Goal: Information Seeking & Learning: Learn about a topic

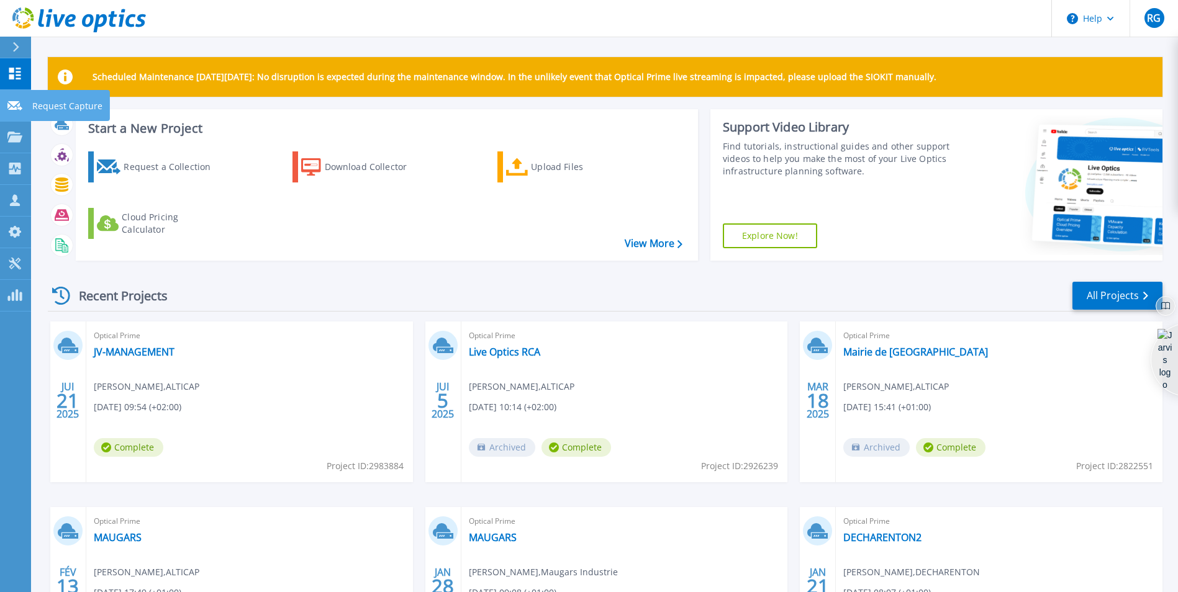
click at [15, 97] on link "Request Capture Request Capture" at bounding box center [15, 106] width 31 height 32
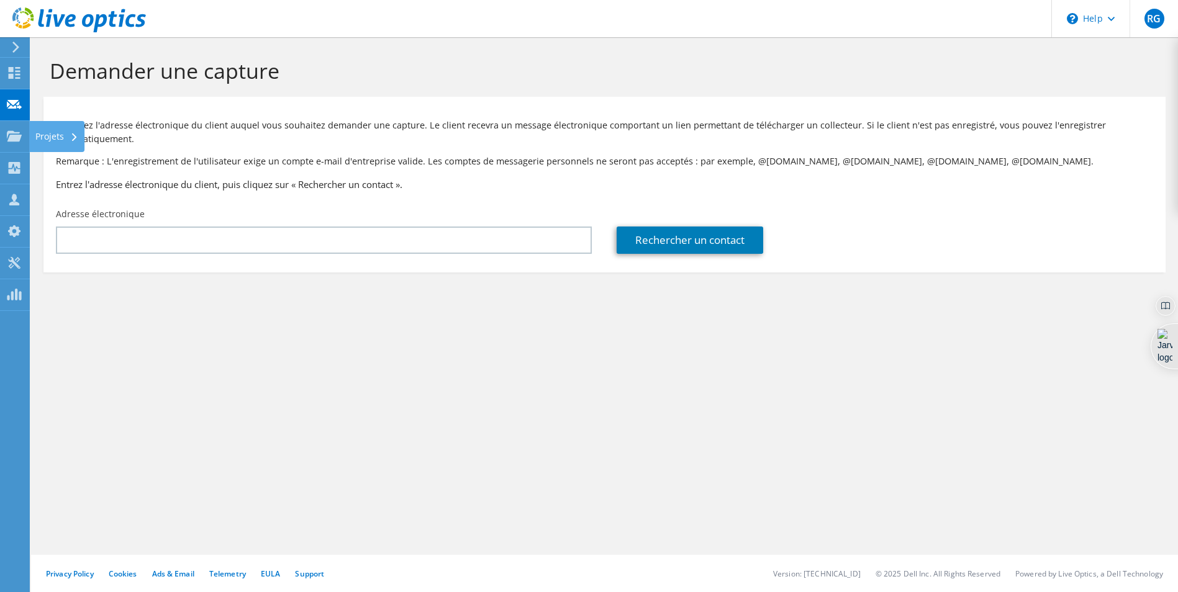
click at [19, 137] on use at bounding box center [14, 135] width 15 height 11
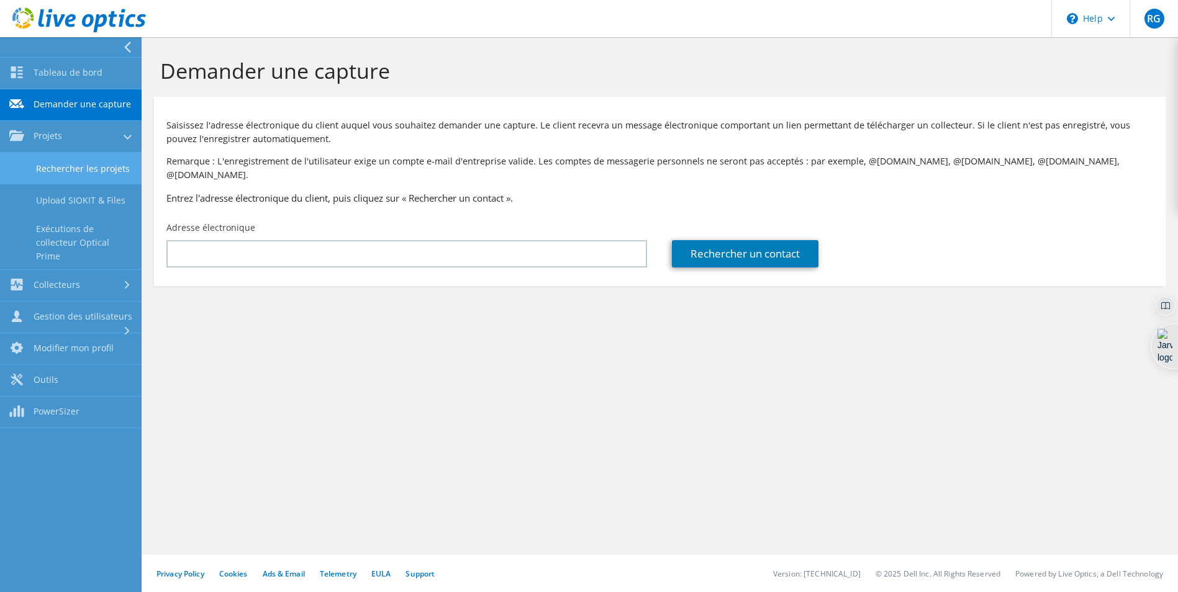
click at [58, 153] on link "Rechercher les projets" at bounding box center [71, 169] width 142 height 32
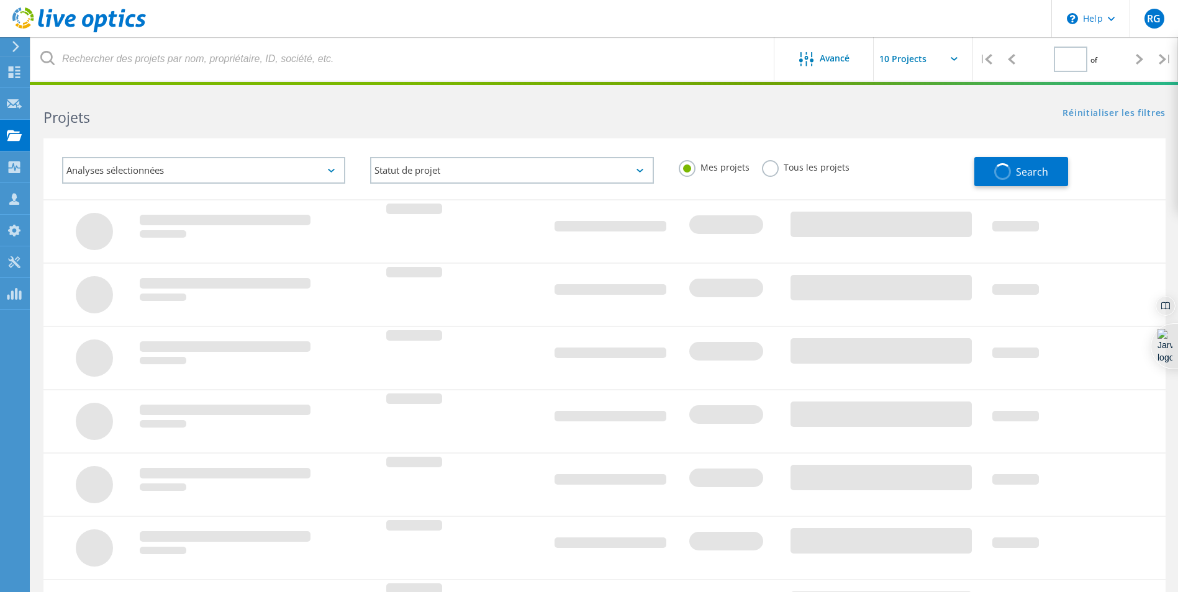
type input "1"
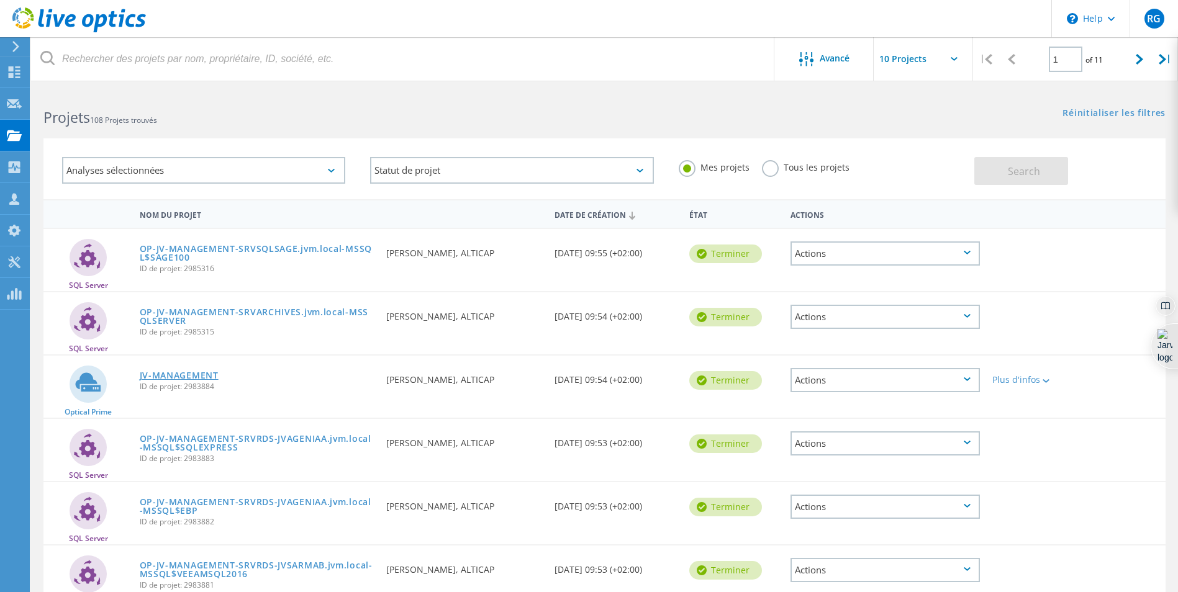
click at [175, 378] on link "JV-MANAGEMENT" at bounding box center [179, 375] width 79 height 9
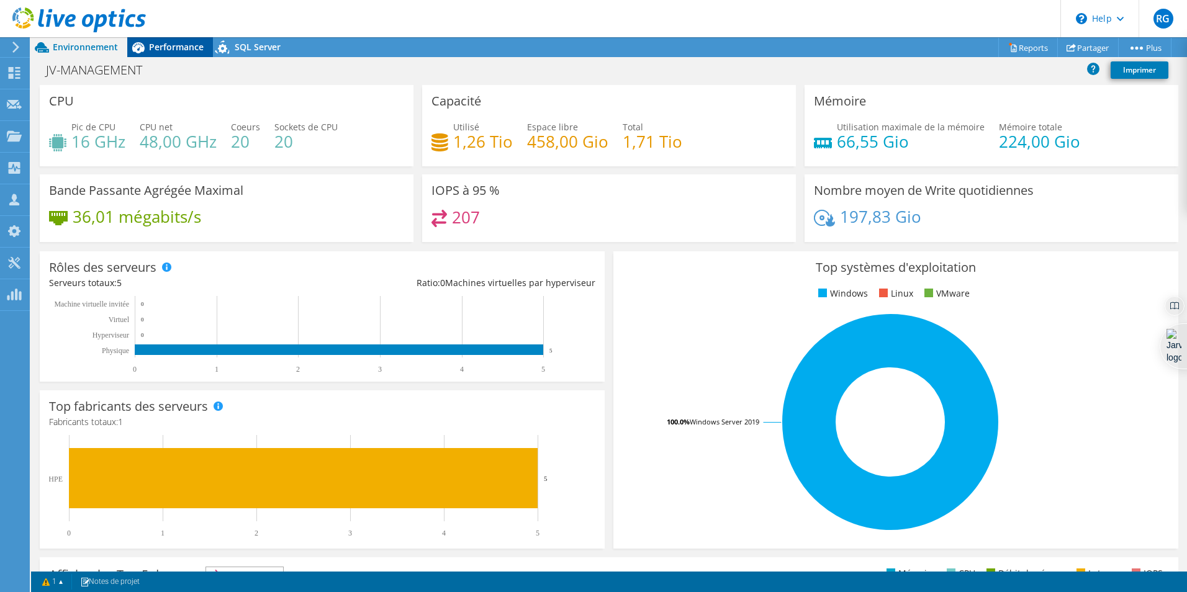
click at [163, 45] on span "Performance" at bounding box center [176, 47] width 55 height 12
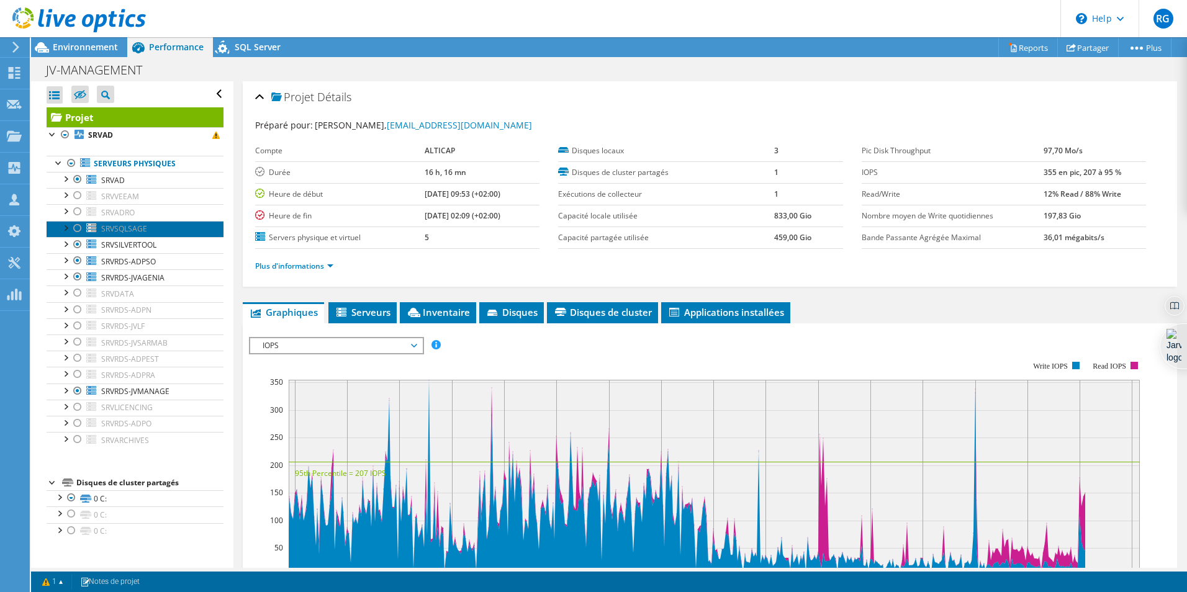
click at [138, 223] on link "SRVSQLSAGE" at bounding box center [135, 229] width 177 height 16
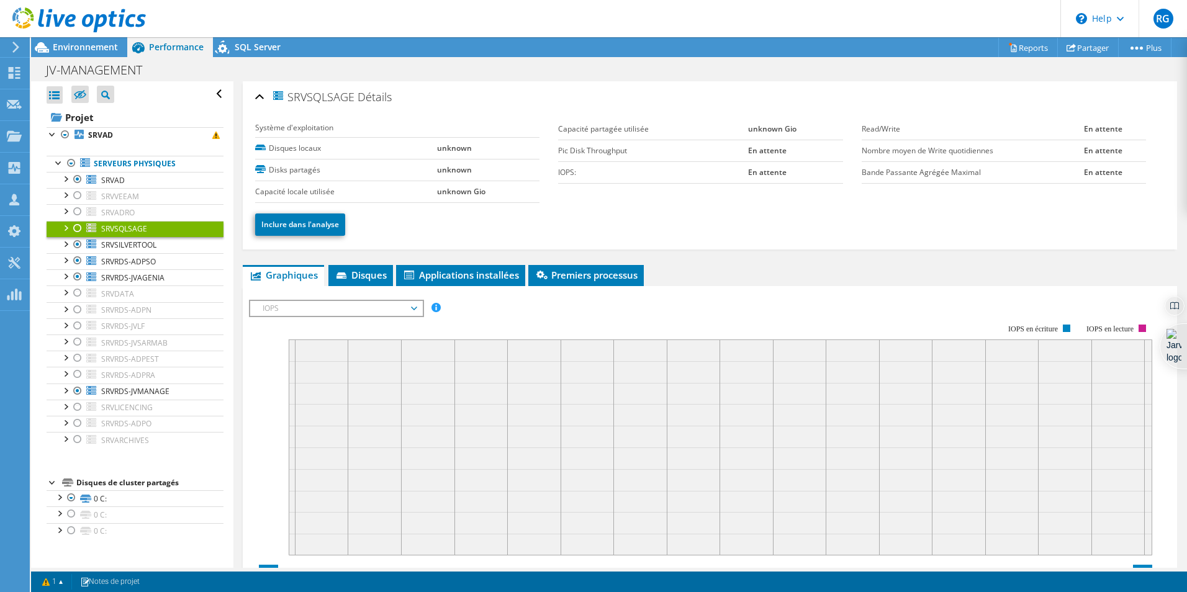
click at [322, 300] on div "IOPS IOPS Débit de disque Taille IO Latence Longueur de file d'attente Pourcent…" at bounding box center [336, 308] width 175 height 17
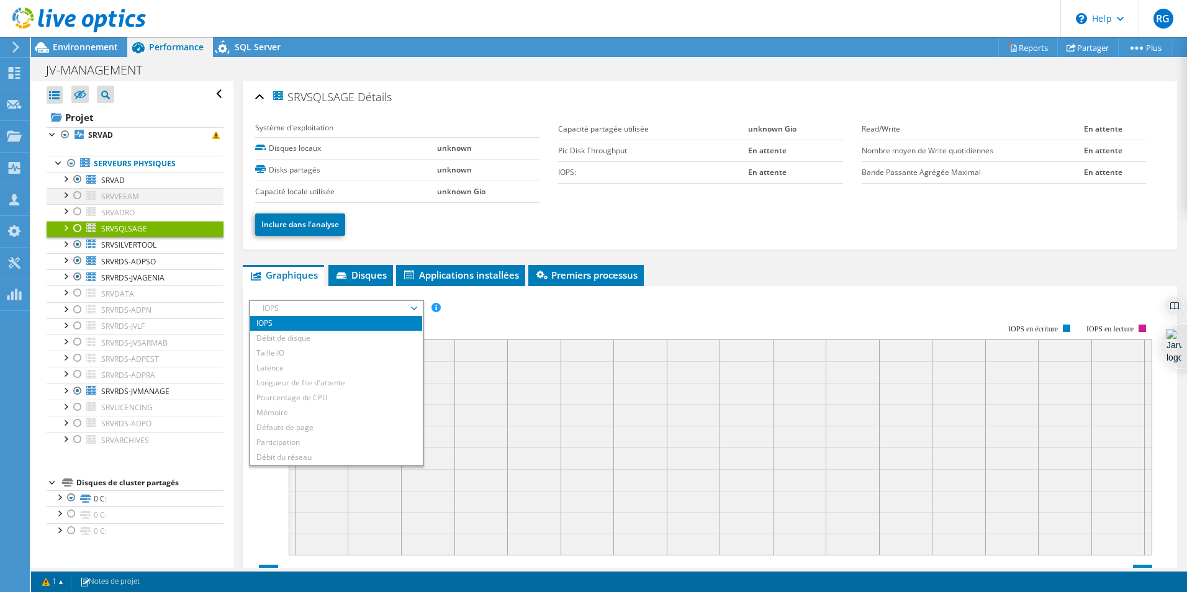
click at [75, 196] on div at bounding box center [77, 195] width 12 height 15
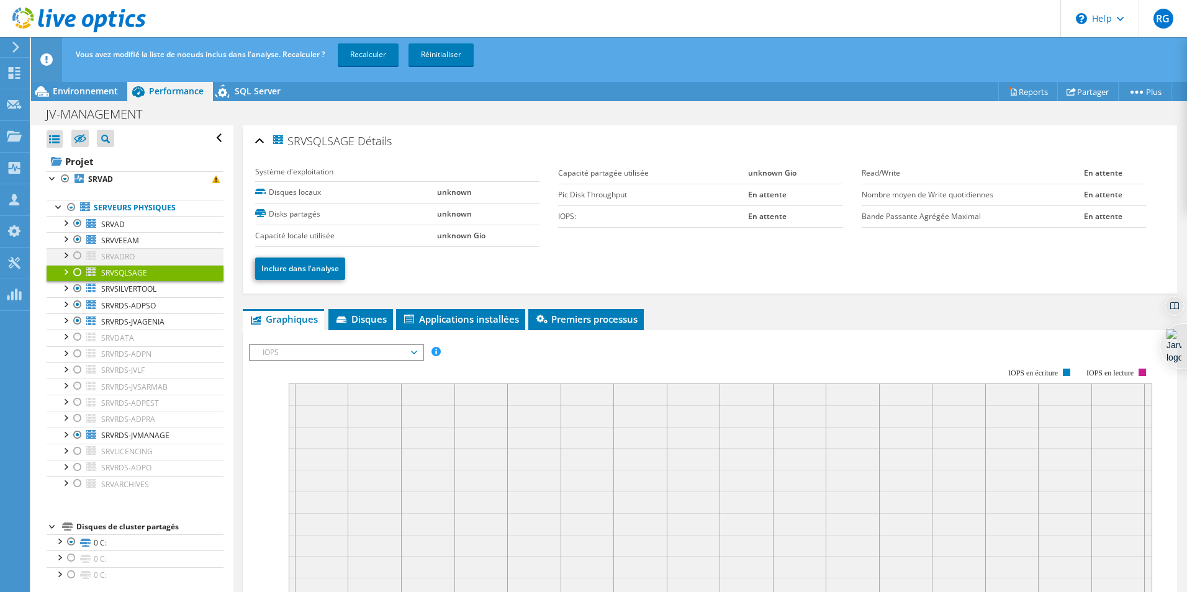
click at [77, 260] on div at bounding box center [77, 255] width 12 height 15
click at [76, 338] on div at bounding box center [77, 337] width 12 height 15
click at [79, 356] on div at bounding box center [77, 354] width 12 height 15
click at [78, 369] on div at bounding box center [77, 370] width 12 height 15
click at [76, 391] on div at bounding box center [77, 386] width 12 height 15
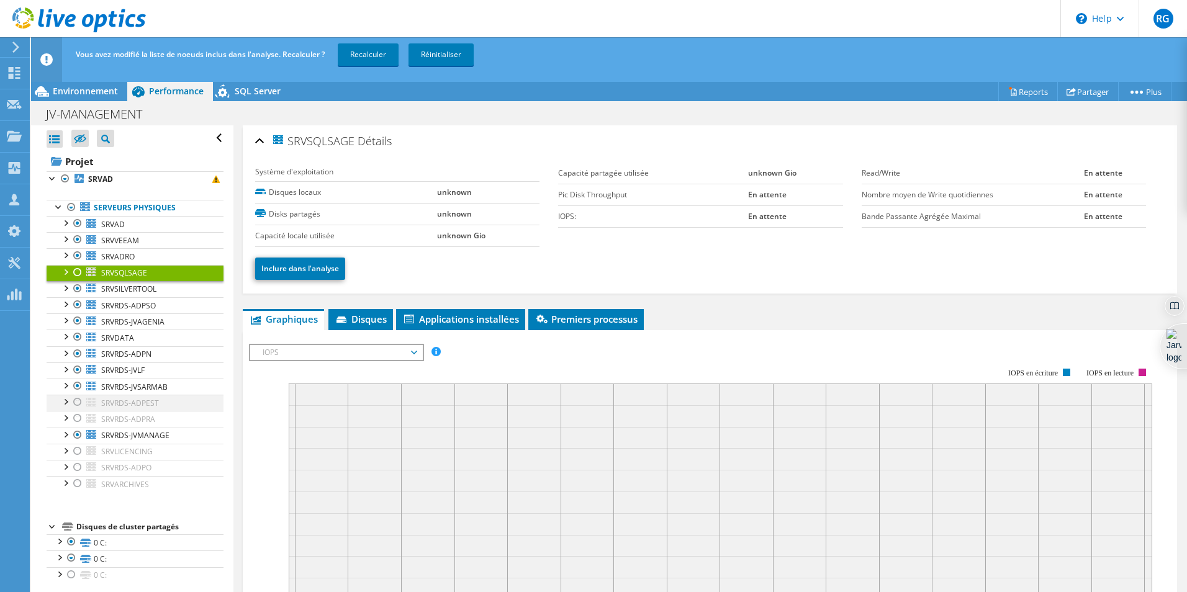
click at [76, 402] on div at bounding box center [77, 402] width 12 height 15
click at [79, 420] on div at bounding box center [77, 418] width 12 height 15
click at [76, 455] on div at bounding box center [77, 451] width 12 height 15
click at [77, 465] on div at bounding box center [77, 467] width 12 height 15
click at [76, 482] on div at bounding box center [77, 483] width 12 height 15
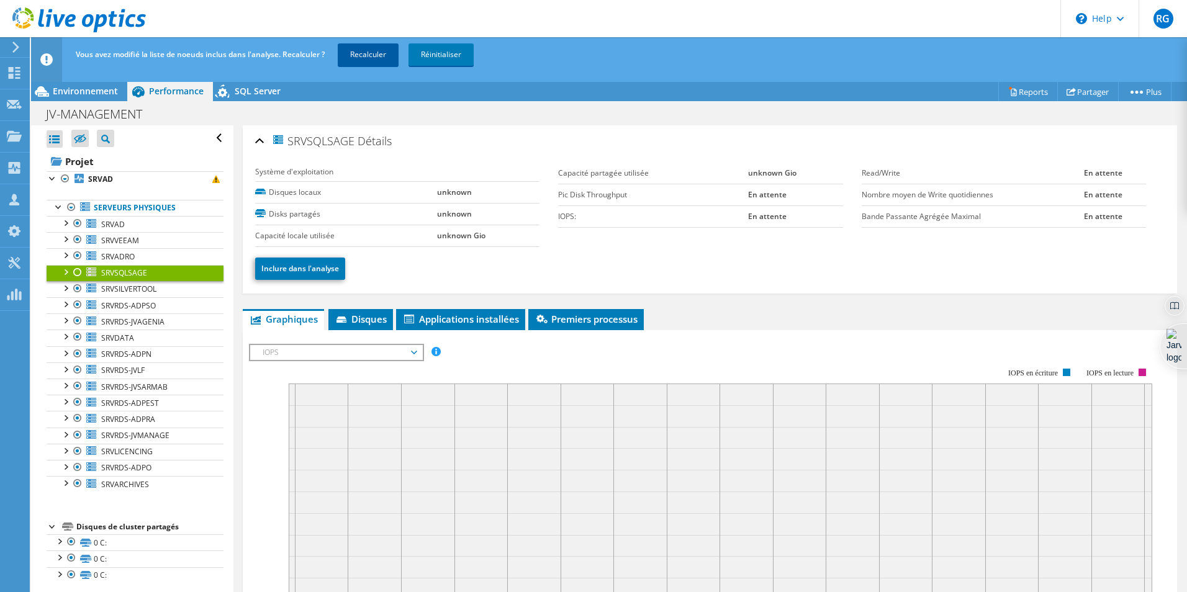
click at [369, 65] on div "Vous avez modifié la liste de noeuds inclus dans l'analyse. Recalculer ? Recalc…" at bounding box center [632, 54] width 1119 height 35
click at [370, 65] on link "Recalculer" at bounding box center [368, 54] width 61 height 22
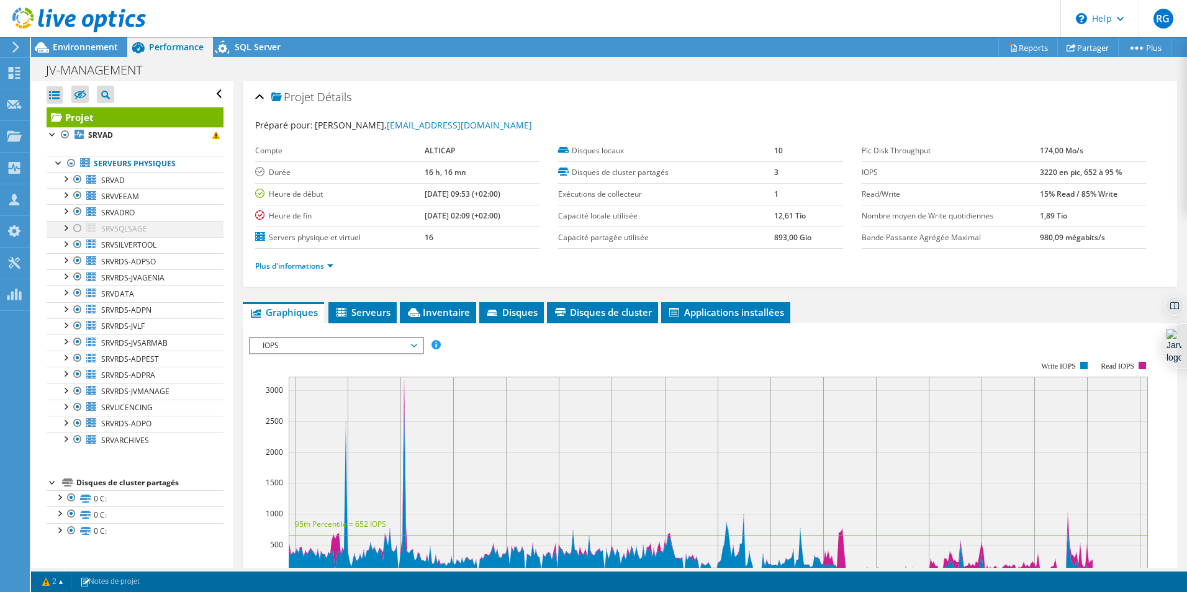
click at [79, 228] on div at bounding box center [77, 228] width 12 height 15
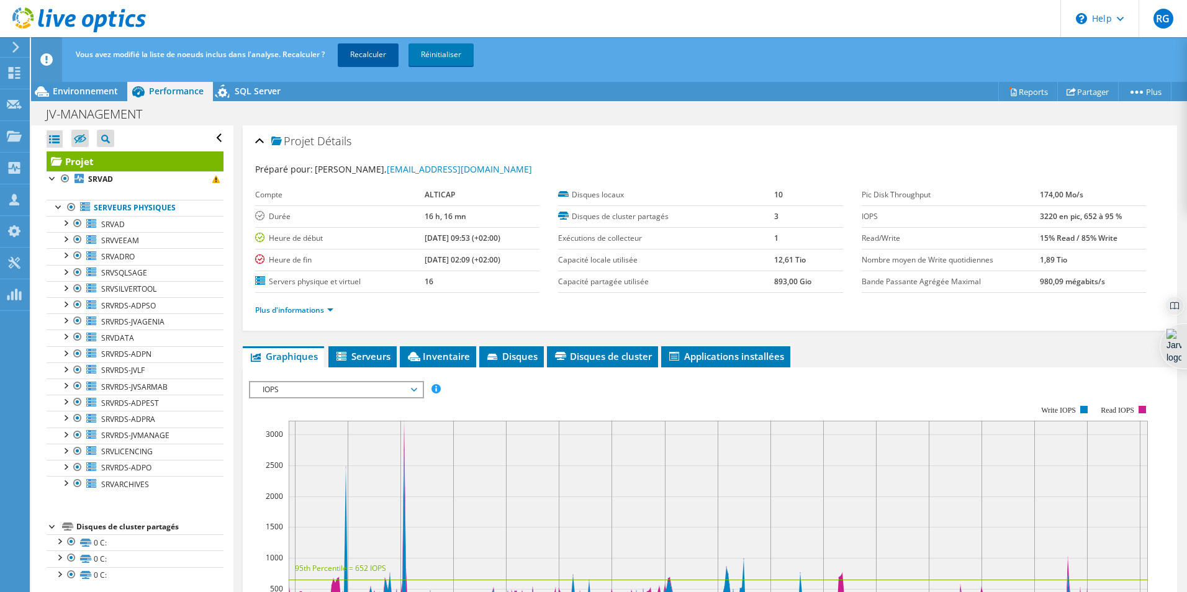
click at [372, 63] on link "Recalculer" at bounding box center [368, 54] width 61 height 22
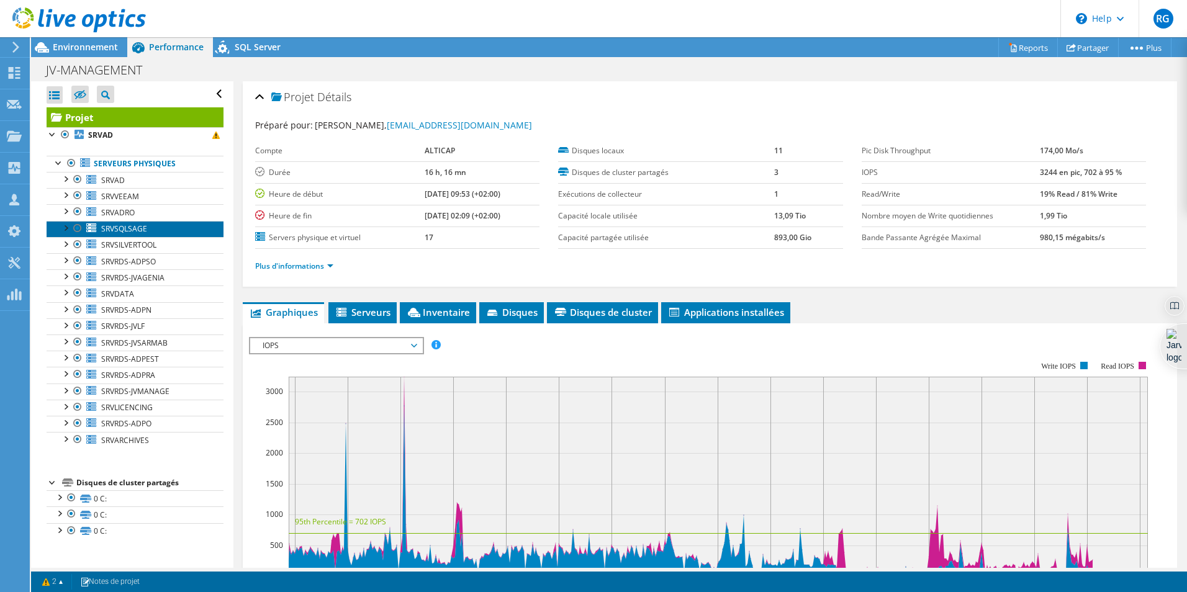
click at [116, 227] on span "SRVSQLSAGE" at bounding box center [124, 229] width 46 height 11
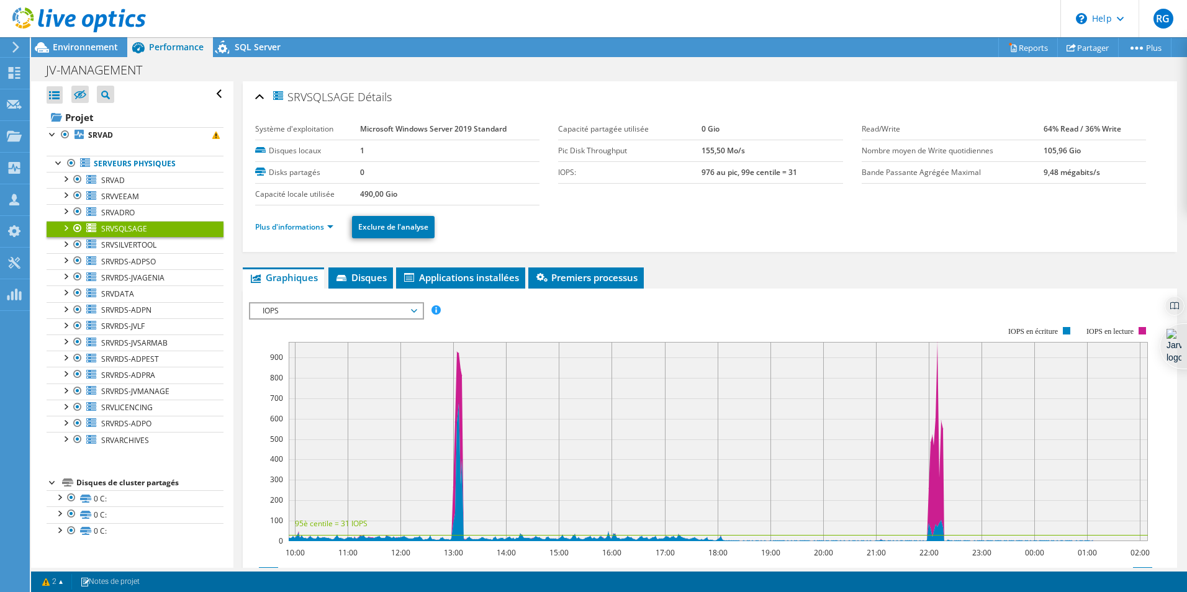
click at [288, 288] on li "Graphiques" at bounding box center [283, 278] width 81 height 21
click at [306, 223] on link "Plus d'informations" at bounding box center [294, 227] width 78 height 11
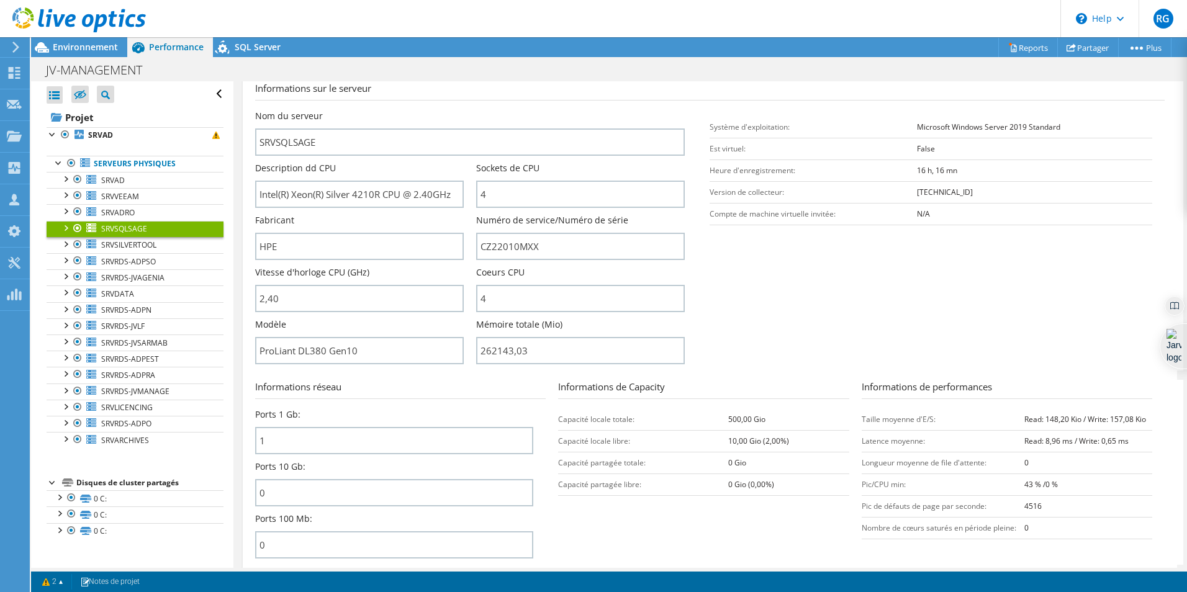
scroll to position [178, 0]
drag, startPoint x: 531, startPoint y: 351, endPoint x: 461, endPoint y: 348, distance: 69.6
click at [461, 109] on div "Nom du serveur SRVSQLSAGE Description dd CPU Intel(R) Xeon(R) Silver 4210R CPU …" at bounding box center [476, 109] width 443 height 0
type input "26214303"
click at [858, 334] on section "Informations sur le serveur Nom du serveur SRVSQLSAGE Description dd CPU Intel(…" at bounding box center [713, 224] width 916 height 289
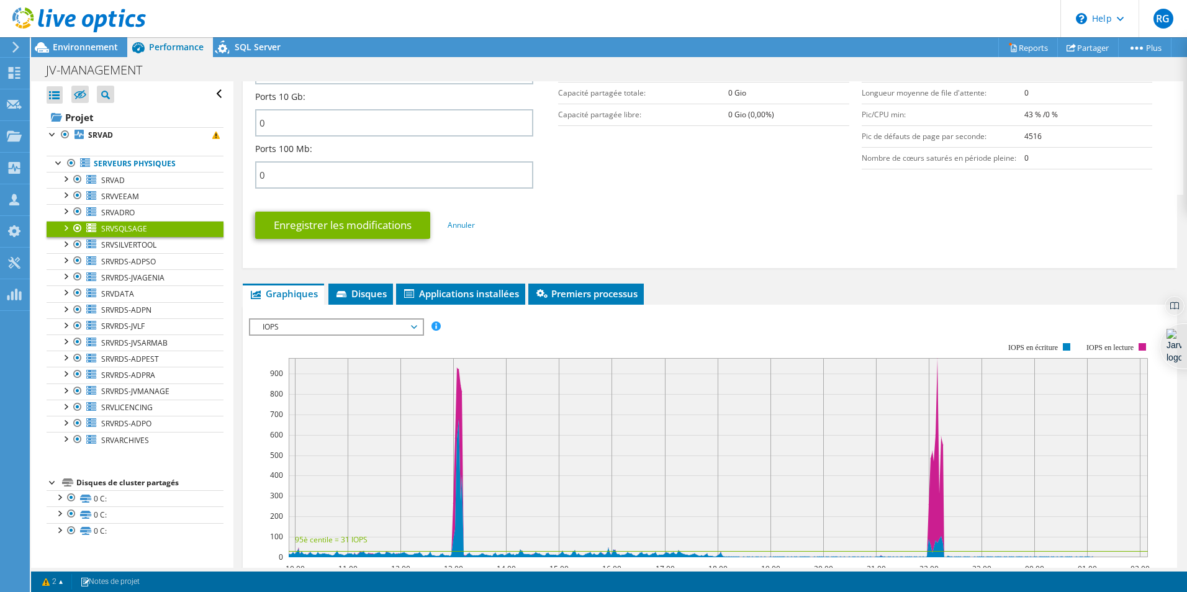
scroll to position [599, 0]
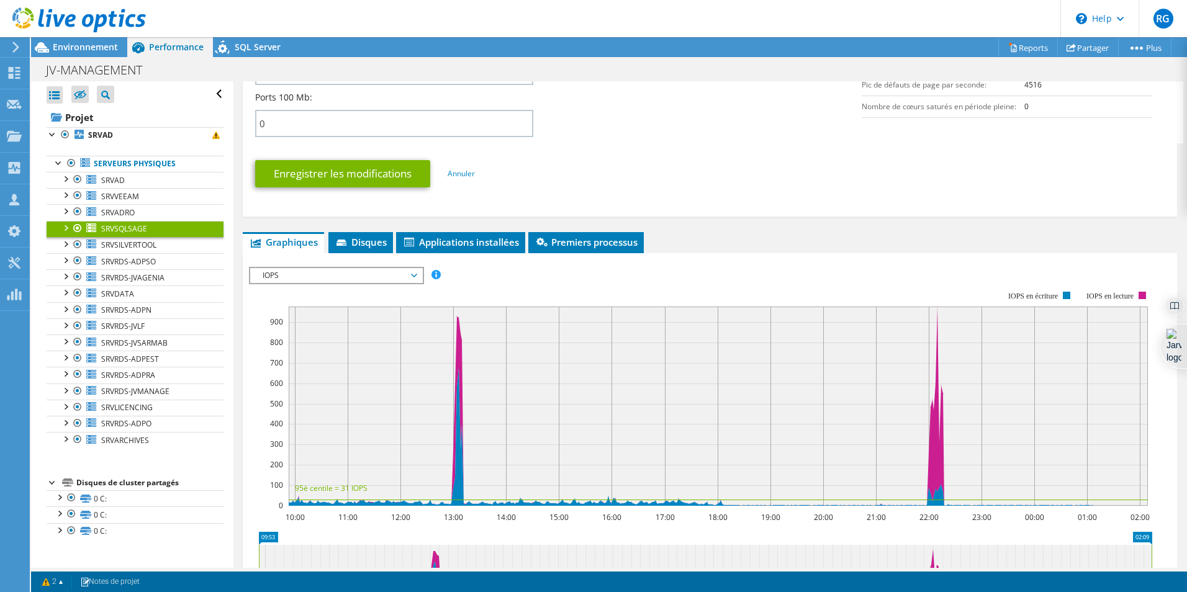
click at [345, 276] on span "IOPS" at bounding box center [336, 275] width 160 height 15
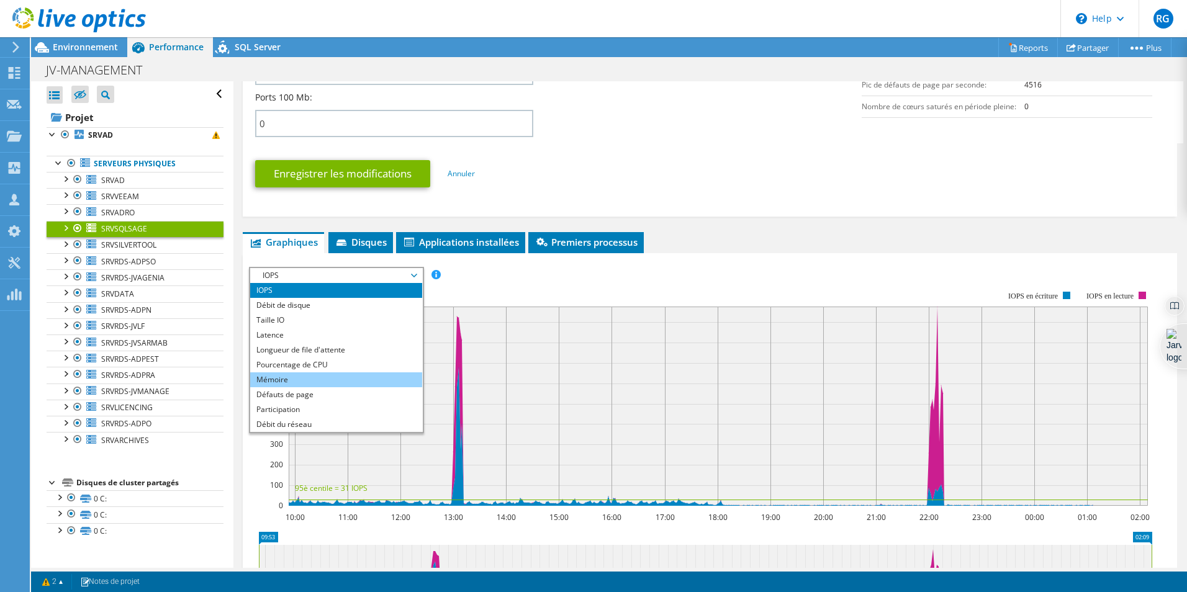
click at [269, 377] on li "Mémoire" at bounding box center [336, 380] width 172 height 15
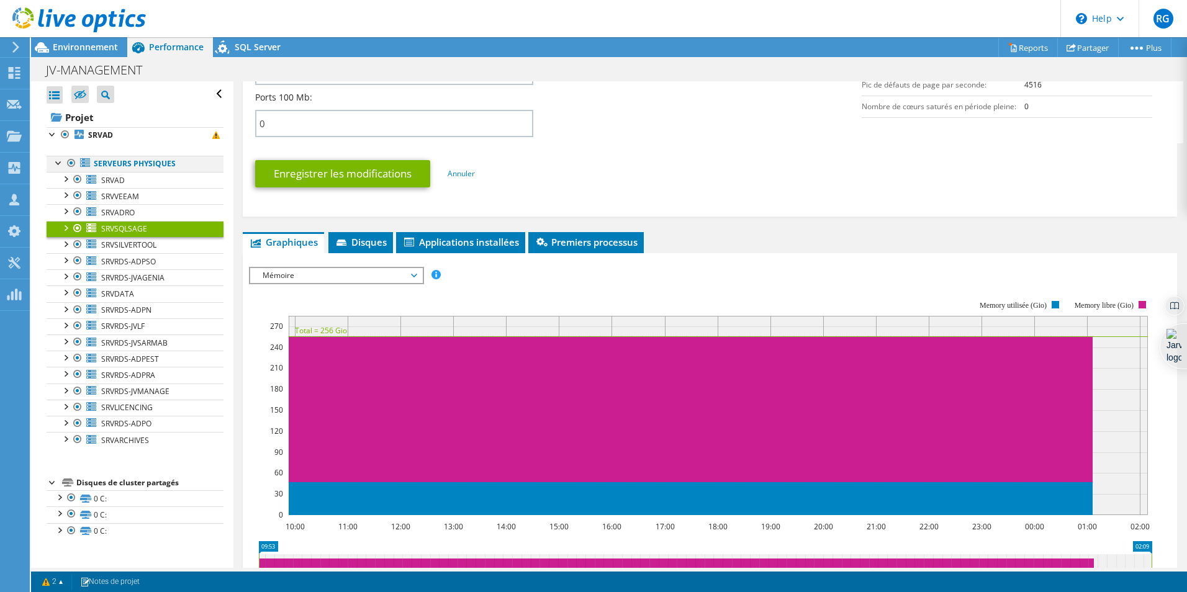
click at [71, 163] on div at bounding box center [71, 163] width 12 height 15
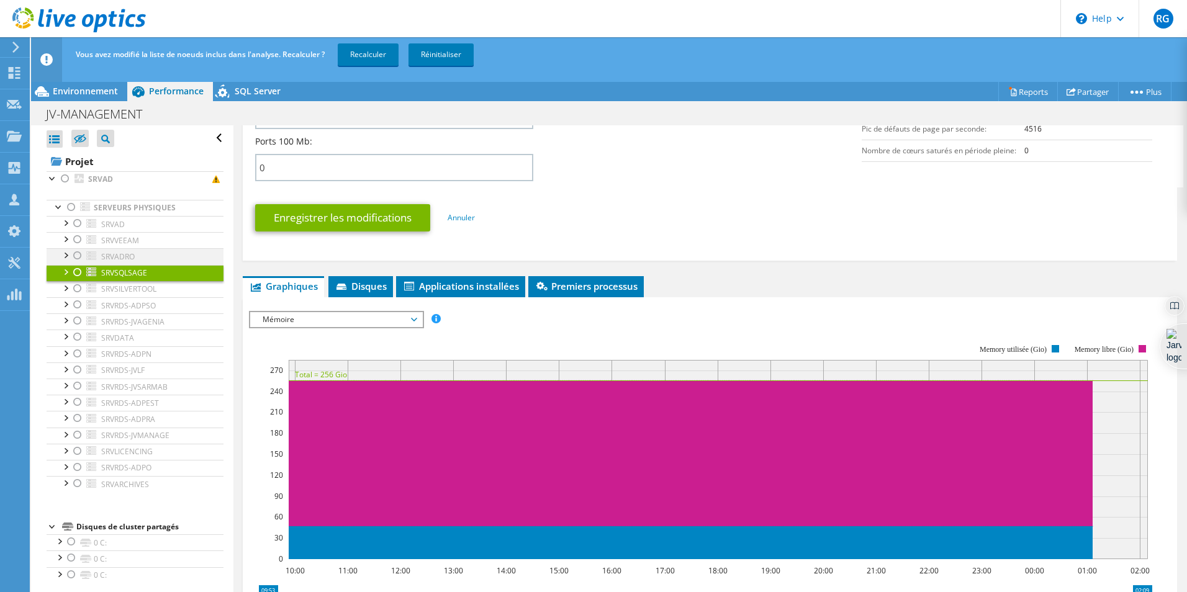
click at [76, 253] on div at bounding box center [77, 255] width 12 height 15
click at [76, 271] on div at bounding box center [77, 272] width 12 height 15
click at [75, 450] on div at bounding box center [77, 451] width 12 height 15
click at [77, 403] on div at bounding box center [77, 402] width 12 height 15
click at [76, 465] on div at bounding box center [77, 467] width 12 height 15
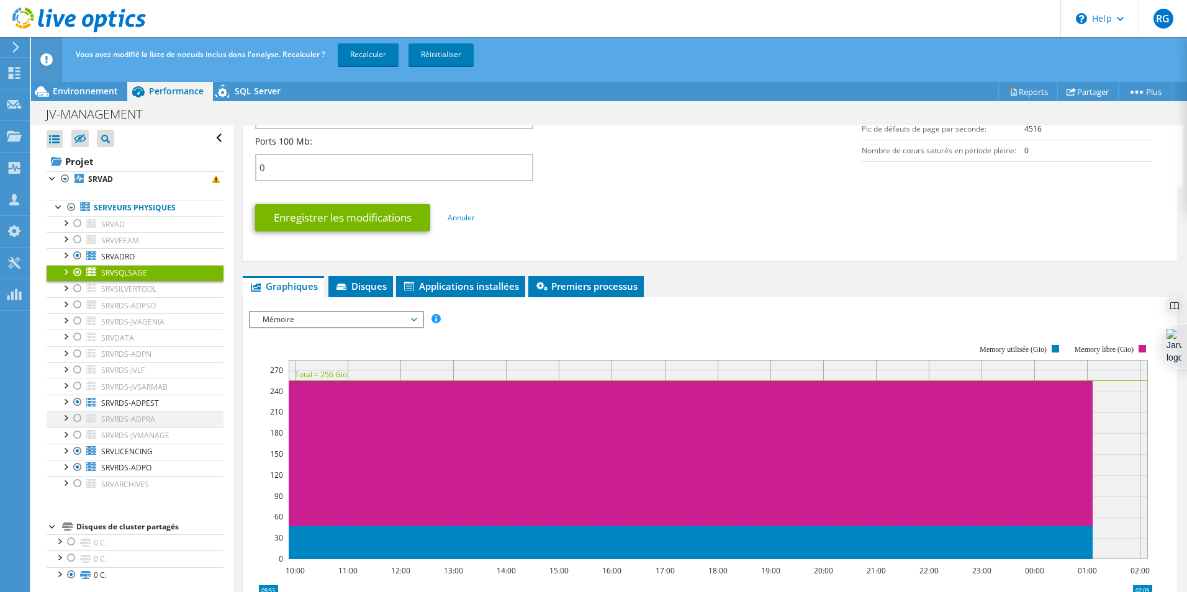
click at [77, 419] on div at bounding box center [77, 418] width 12 height 15
click at [81, 241] on div at bounding box center [77, 239] width 12 height 15
click at [363, 62] on link "Recalculer" at bounding box center [368, 54] width 61 height 22
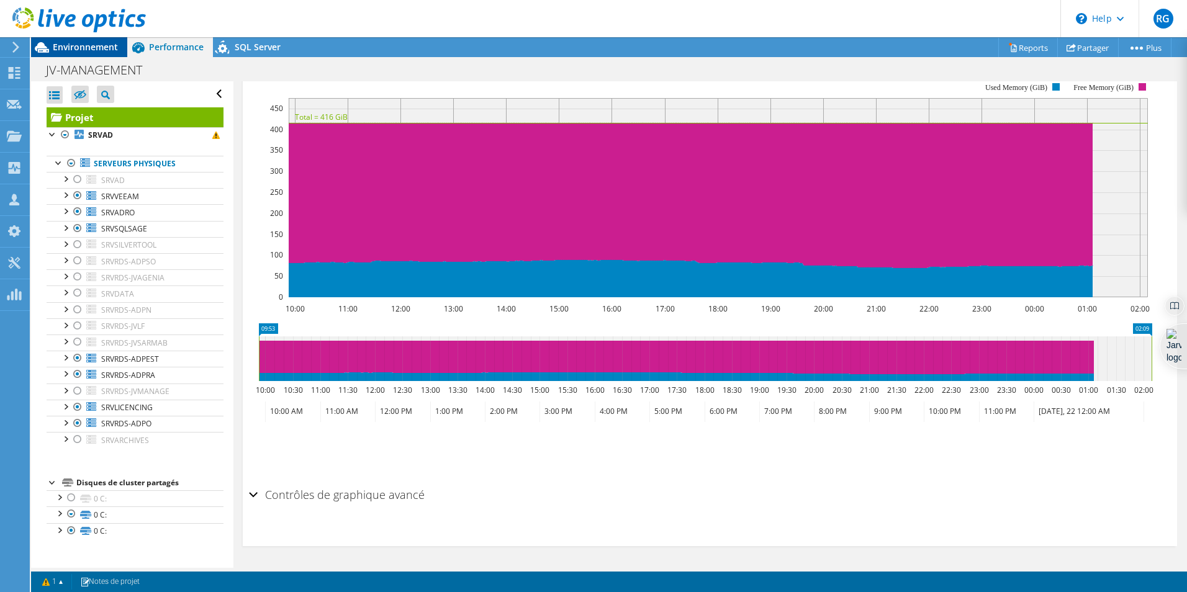
scroll to position [842, 0]
click at [94, 45] on span "Environnement" at bounding box center [85, 47] width 65 height 12
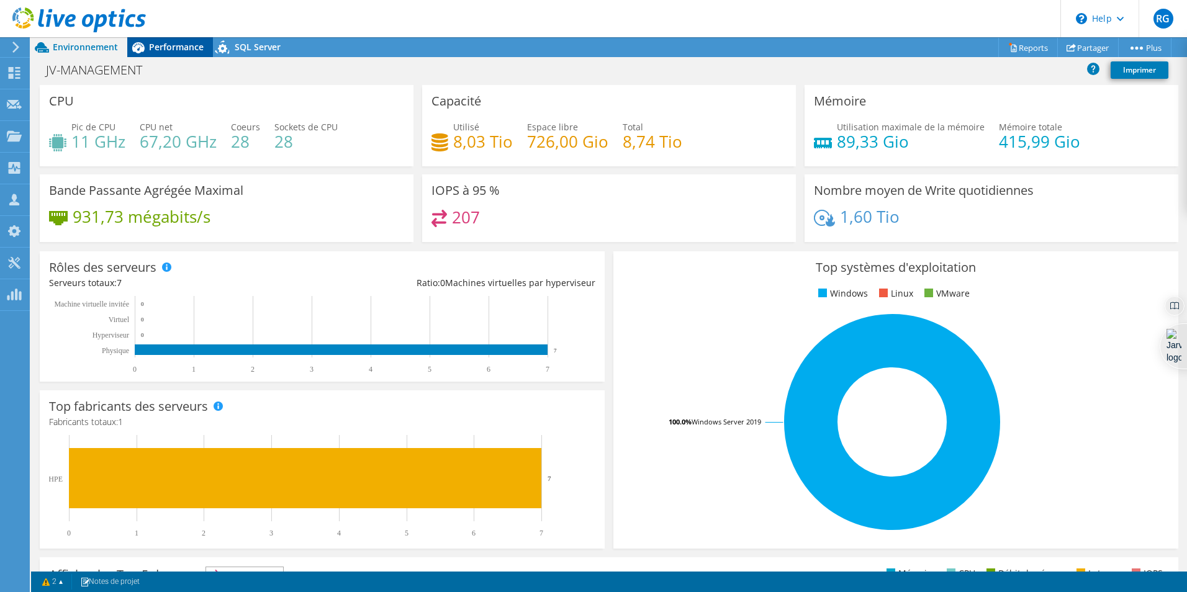
click at [154, 39] on div "Performance" at bounding box center [170, 47] width 86 height 20
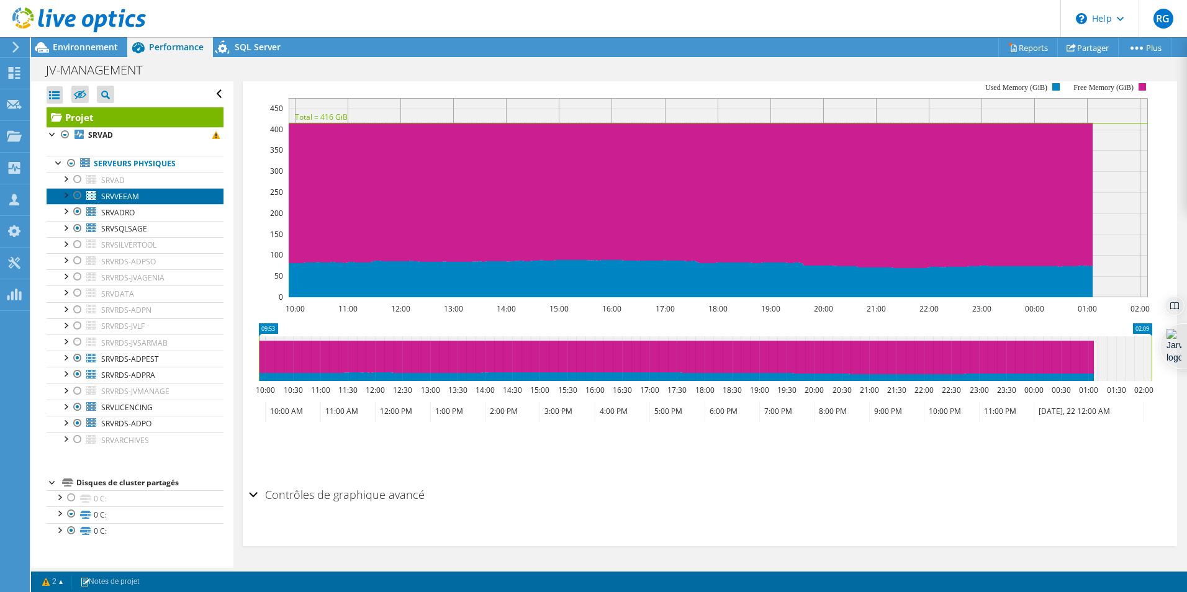
click at [129, 199] on span "SRVVEEAM" at bounding box center [120, 196] width 38 height 11
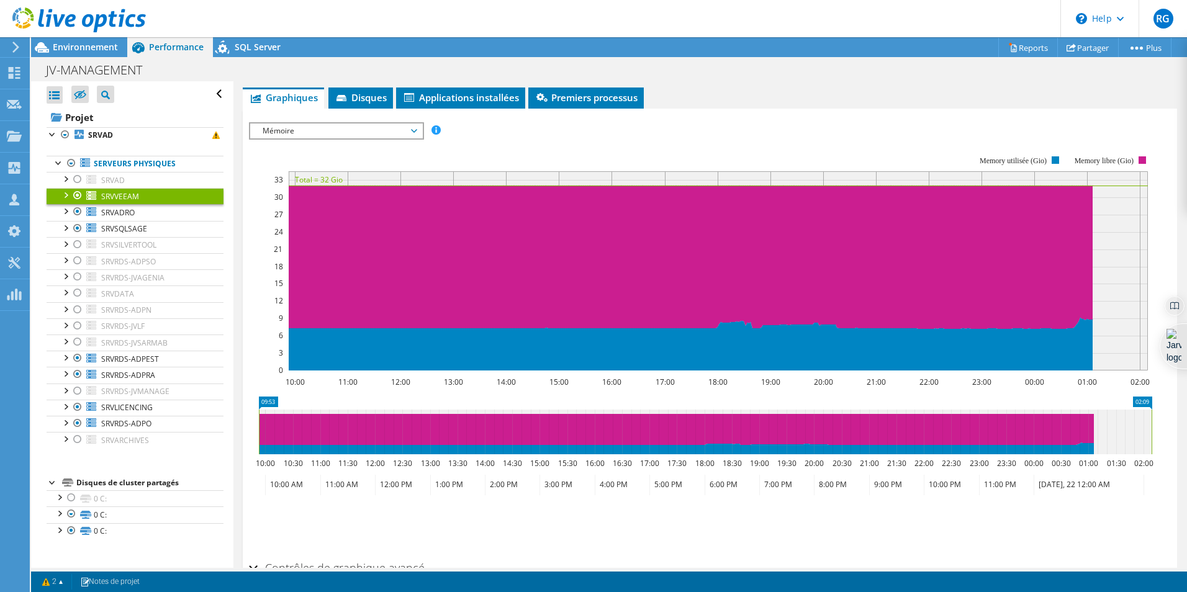
scroll to position [179, 0]
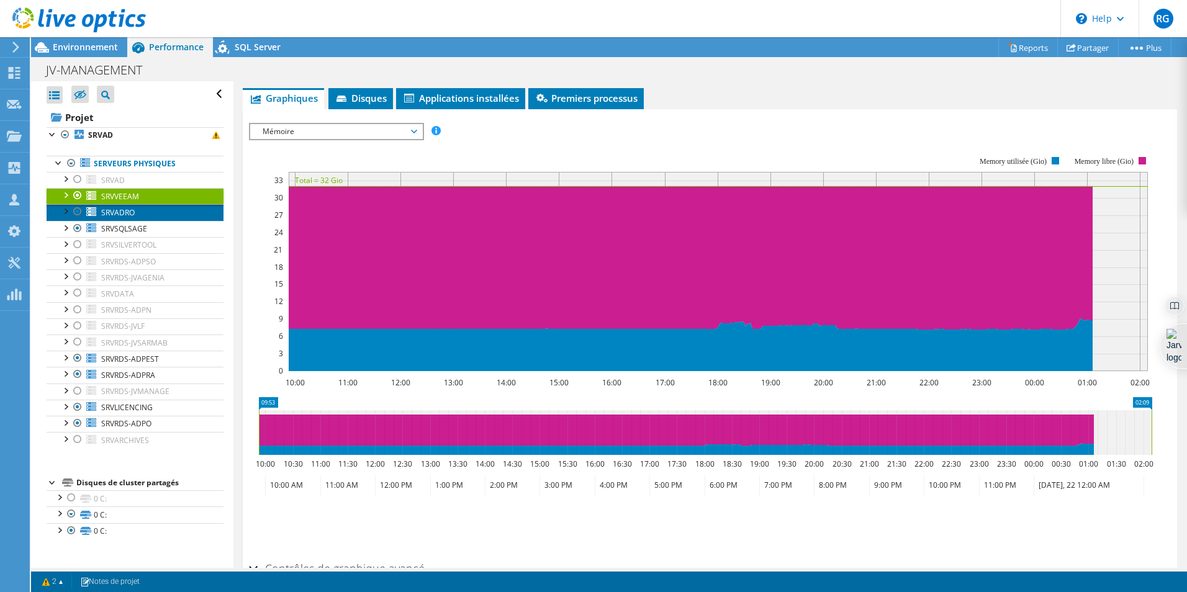
click at [109, 217] on span "SRVADRO" at bounding box center [118, 212] width 34 height 11
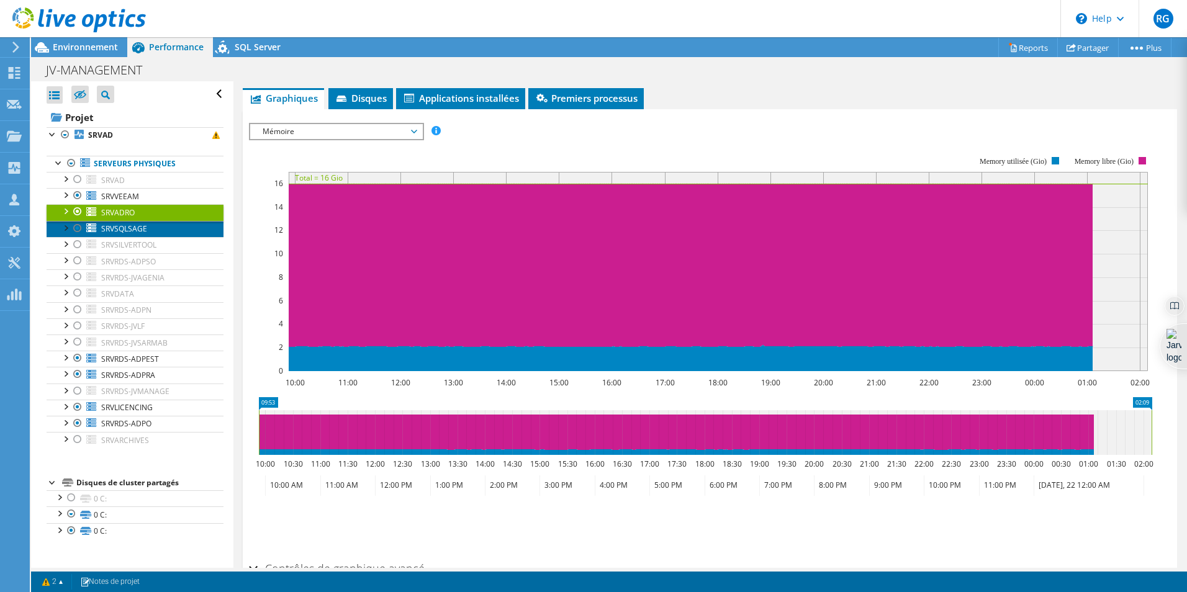
click at [142, 231] on span "SRVSQLSAGE" at bounding box center [124, 229] width 46 height 11
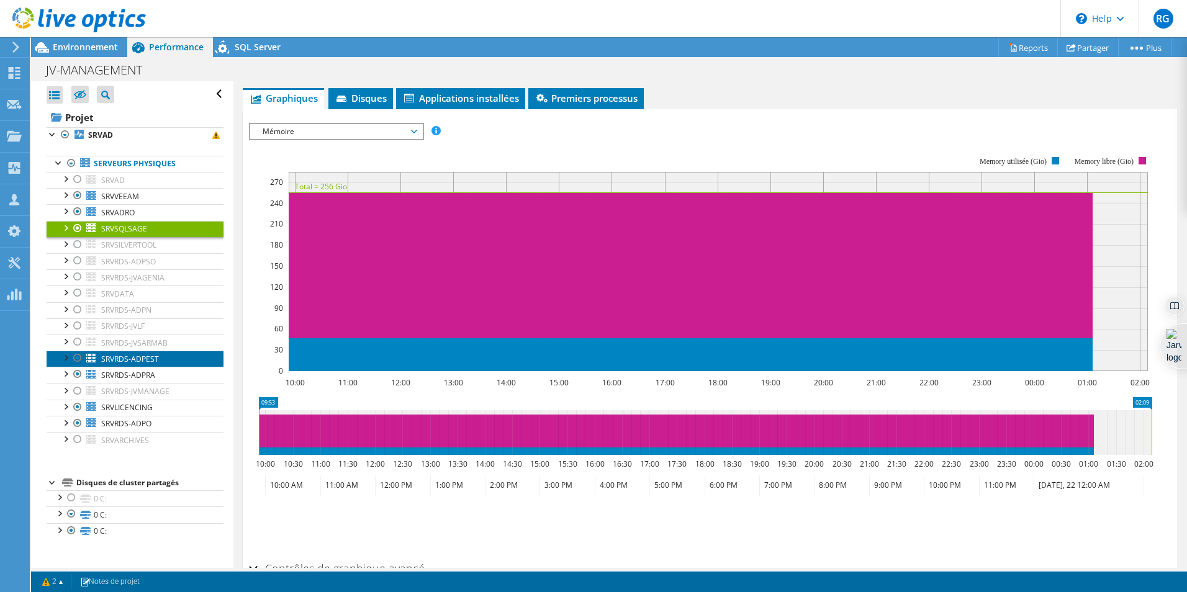
click at [135, 354] on span "SRVRDS-ADPEST" at bounding box center [130, 359] width 58 height 11
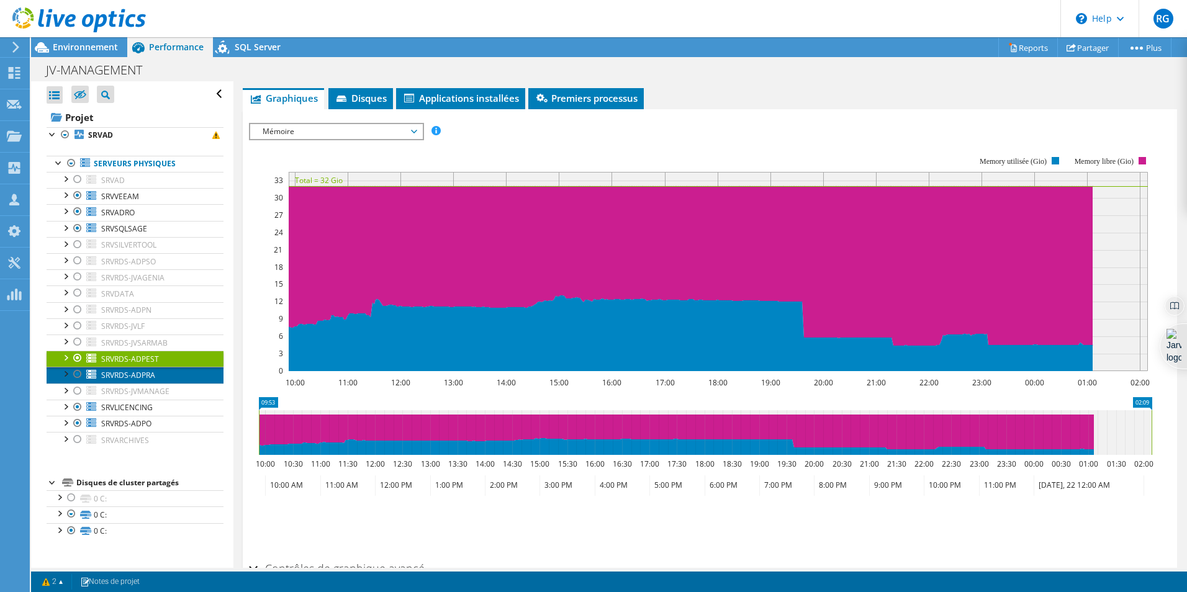
click at [119, 375] on span "SRVRDS-ADPRA" at bounding box center [128, 375] width 54 height 11
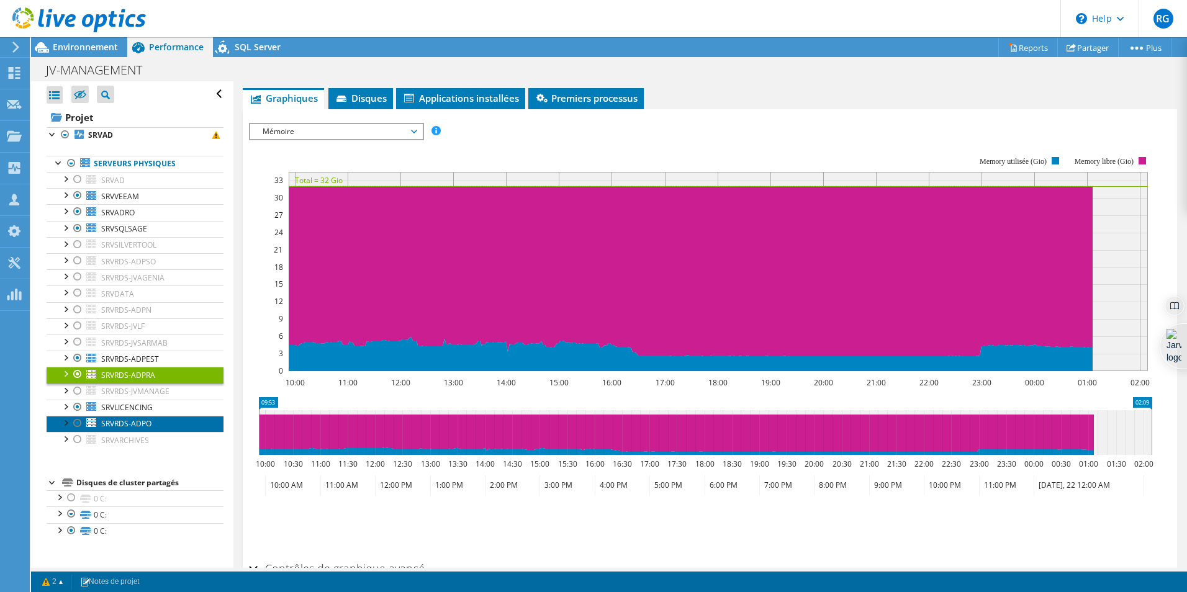
click at [144, 421] on span "SRVRDS-ADPO" at bounding box center [126, 424] width 50 height 11
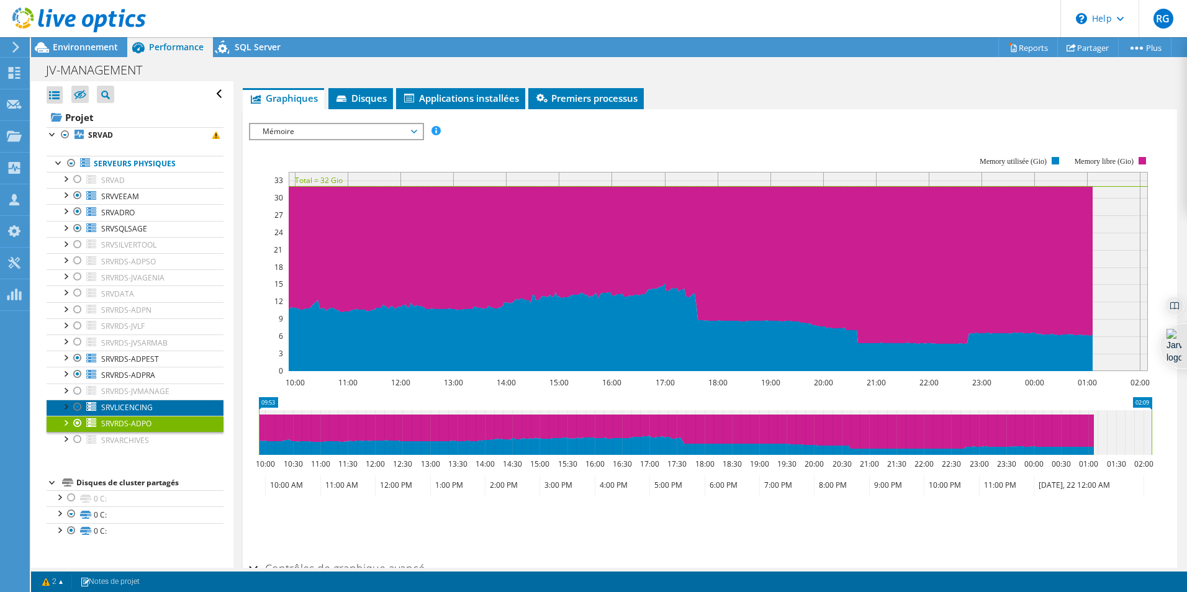
click at [126, 402] on link "SRVLICENCING" at bounding box center [135, 408] width 177 height 16
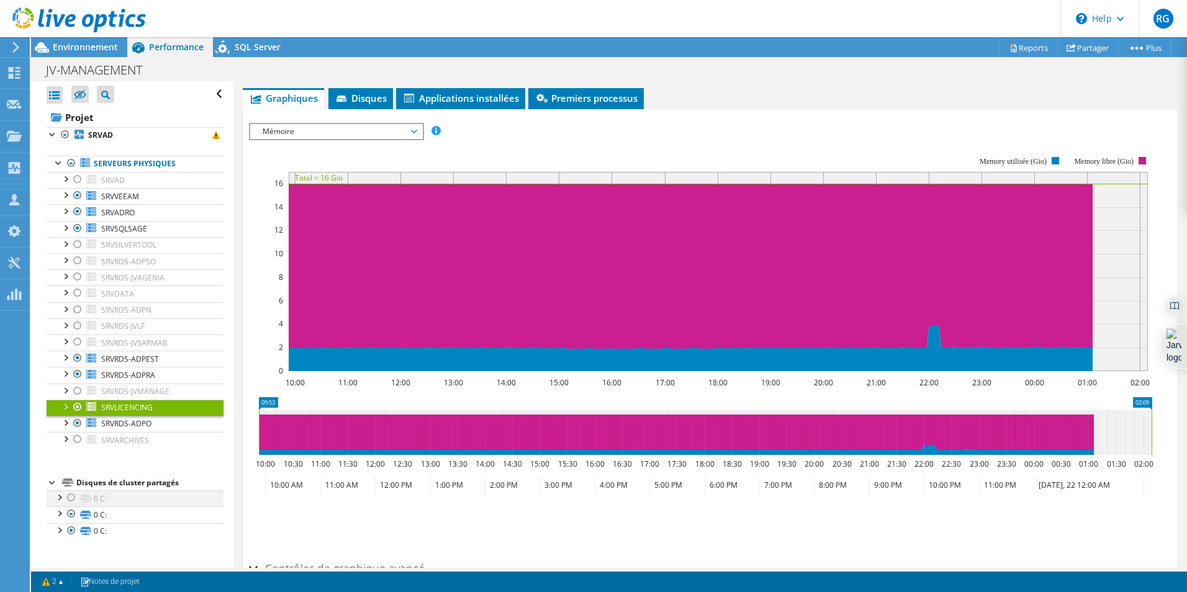
click at [76, 496] on div at bounding box center [71, 498] width 12 height 15
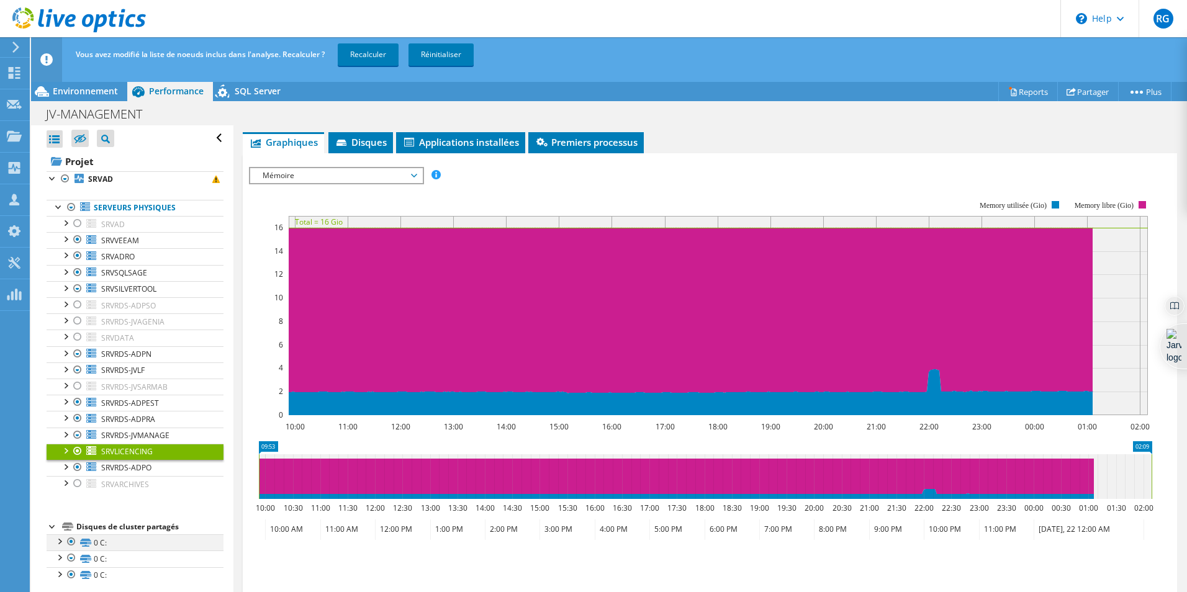
click at [70, 540] on div at bounding box center [71, 542] width 12 height 15
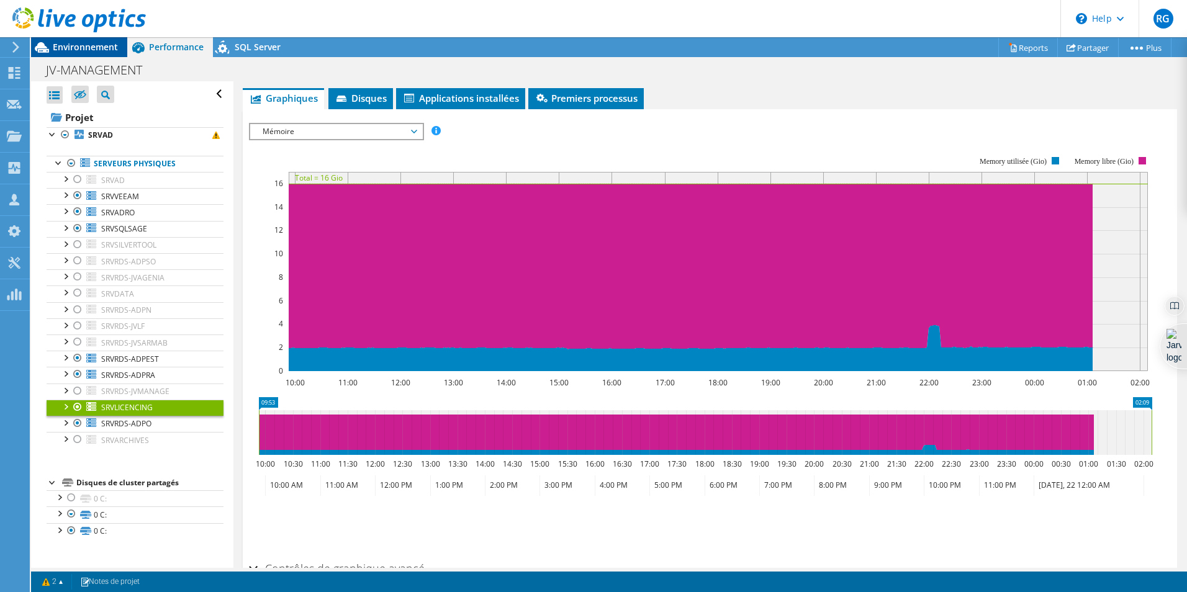
click at [94, 48] on span "Environnement" at bounding box center [85, 47] width 65 height 12
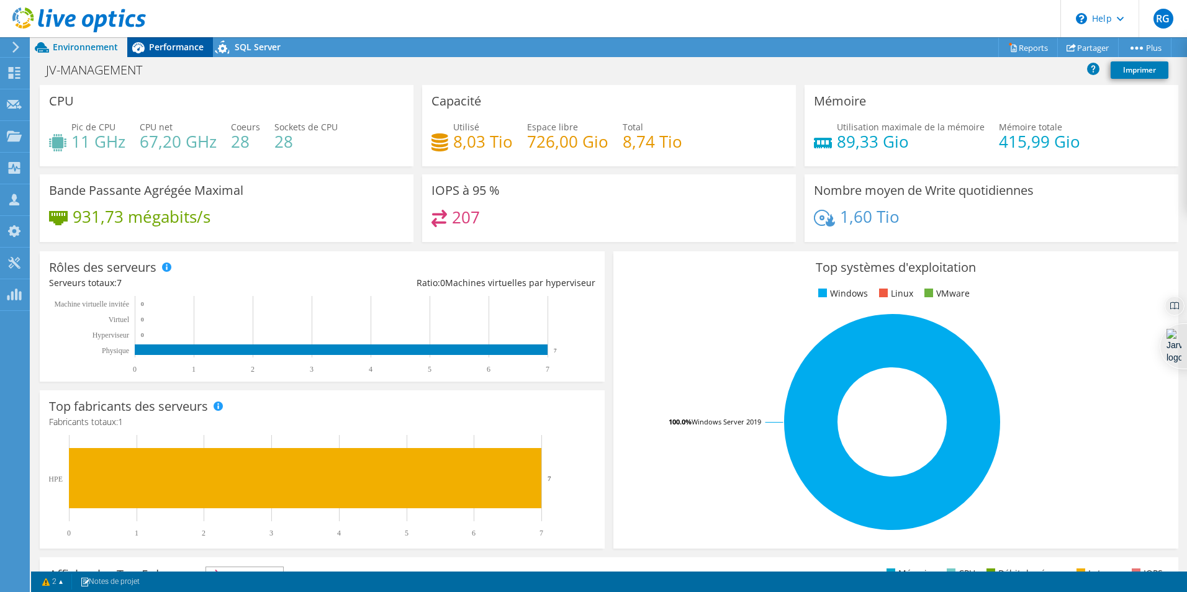
click at [163, 45] on span "Performance" at bounding box center [176, 47] width 55 height 12
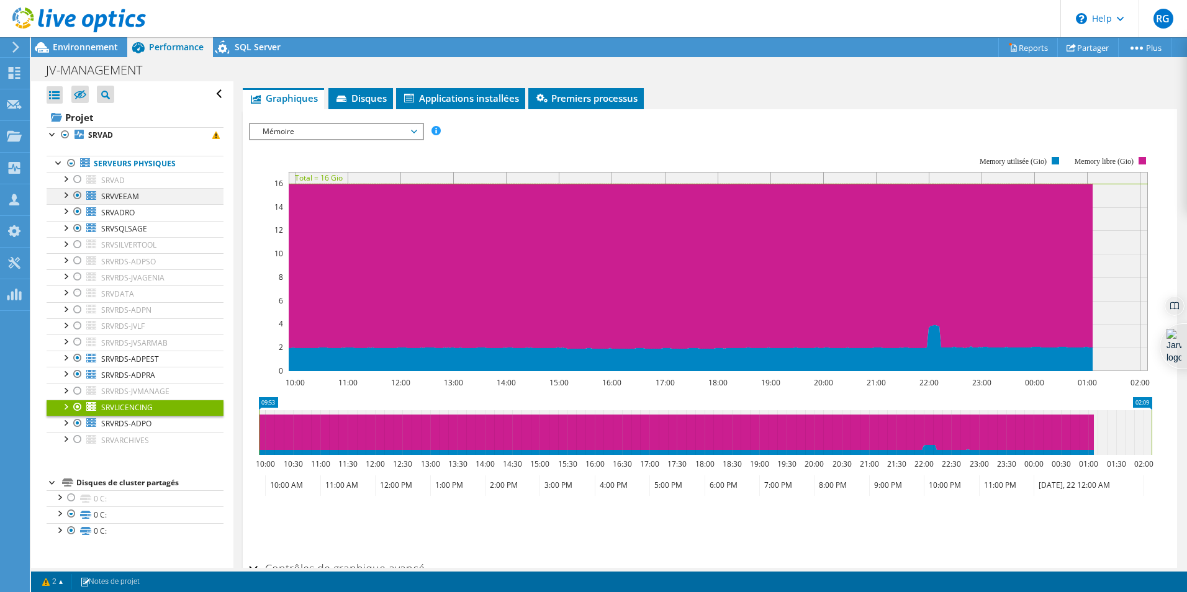
click at [73, 192] on div at bounding box center [77, 195] width 12 height 15
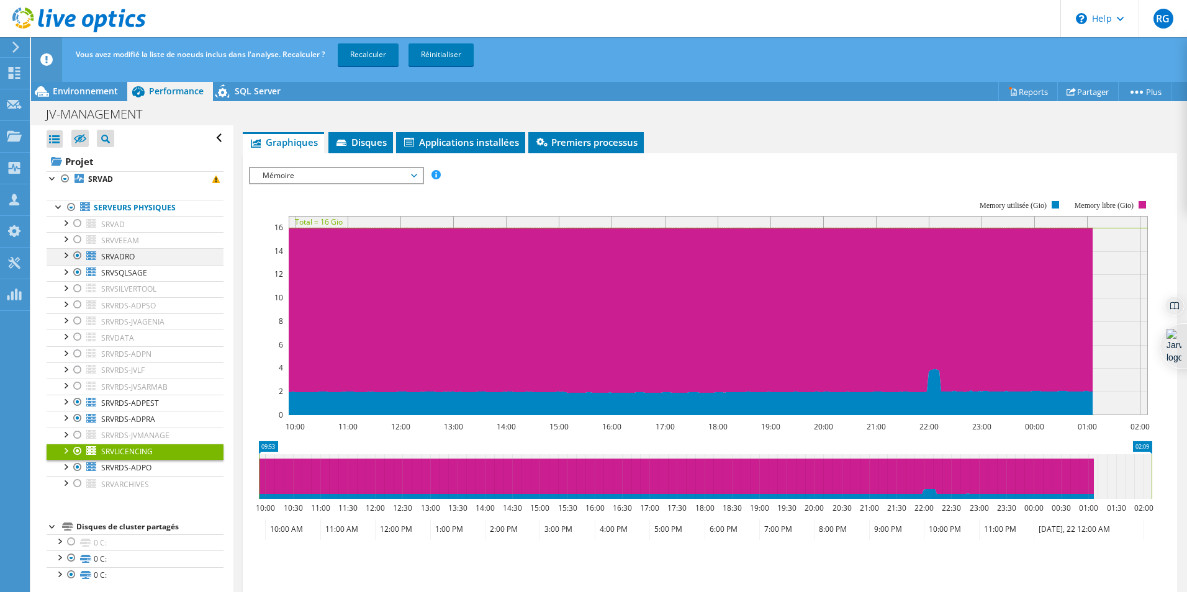
click at [79, 256] on div at bounding box center [77, 255] width 12 height 15
click at [78, 275] on div at bounding box center [77, 272] width 12 height 15
click at [77, 468] on div at bounding box center [77, 467] width 12 height 15
click at [76, 422] on div at bounding box center [77, 418] width 12 height 15
click at [76, 404] on div at bounding box center [77, 402] width 12 height 15
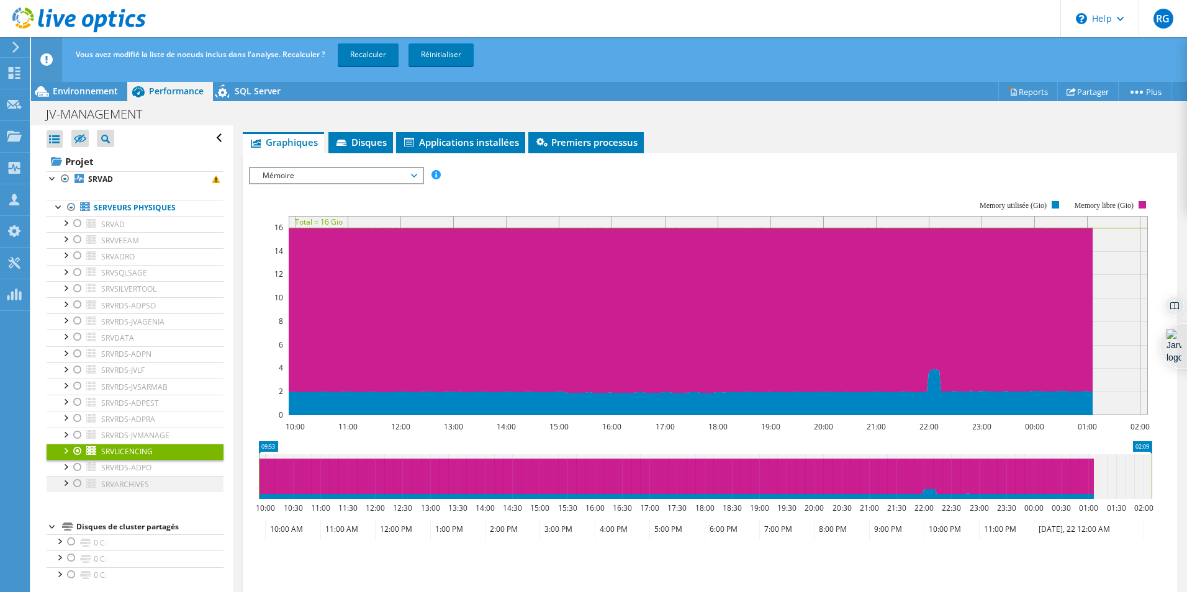
click at [76, 487] on div at bounding box center [77, 483] width 12 height 15
click at [77, 356] on div at bounding box center [77, 354] width 12 height 15
click at [77, 369] on div at bounding box center [77, 370] width 12 height 15
click at [73, 387] on div at bounding box center [77, 386] width 12 height 15
click at [367, 44] on link "Recalculer" at bounding box center [368, 54] width 61 height 22
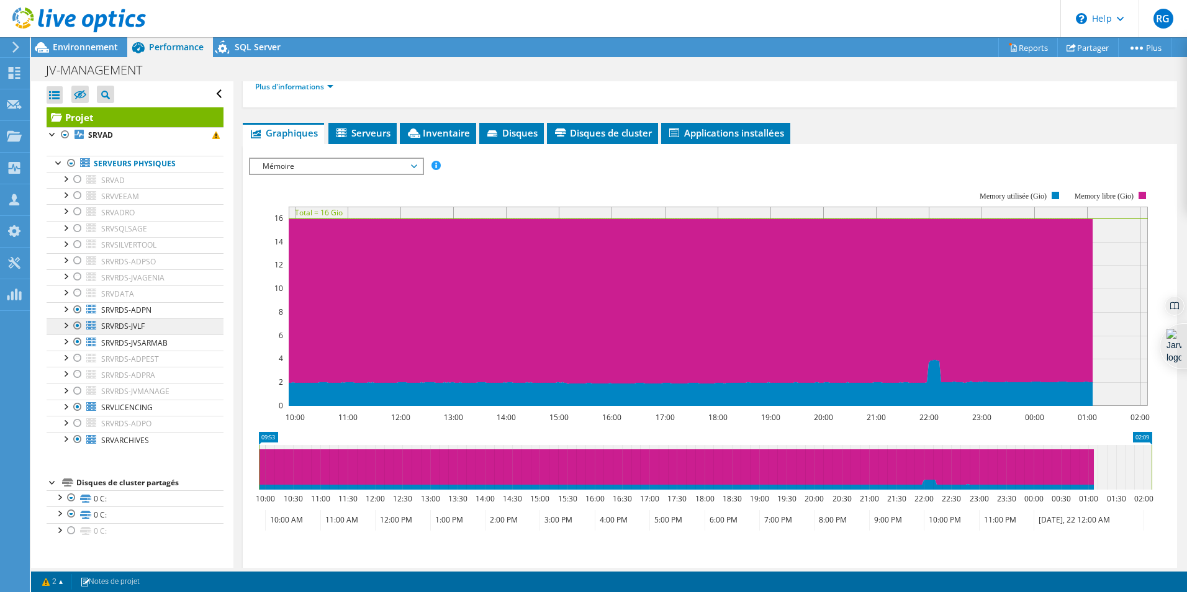
scroll to position [214, 0]
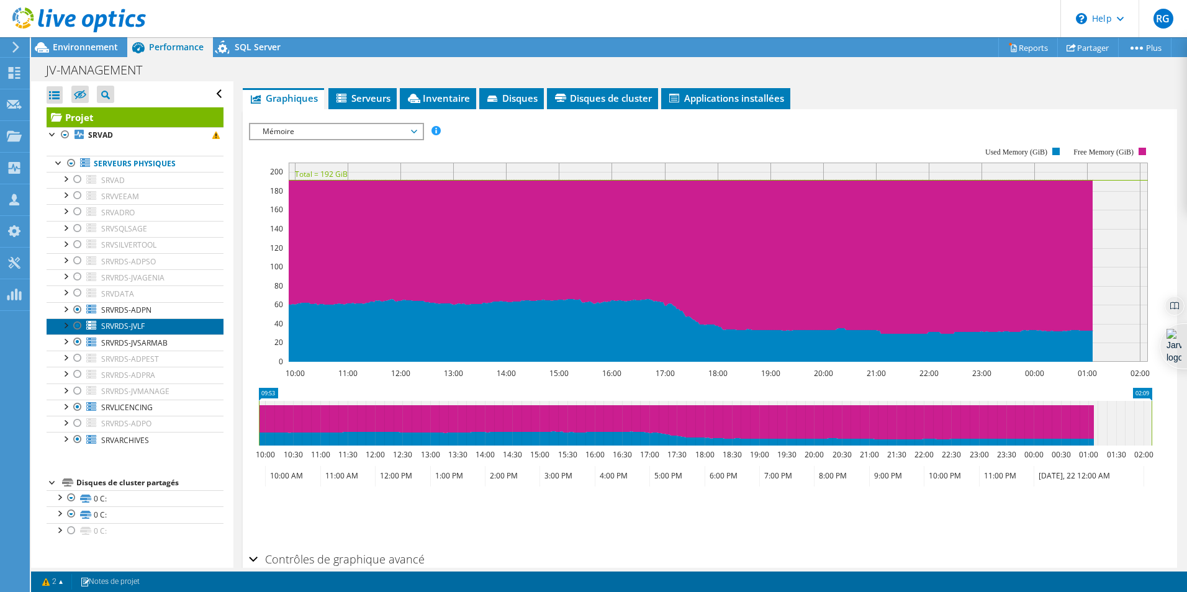
click at [143, 320] on link "SRVRDS-JVLF" at bounding box center [135, 327] width 177 height 16
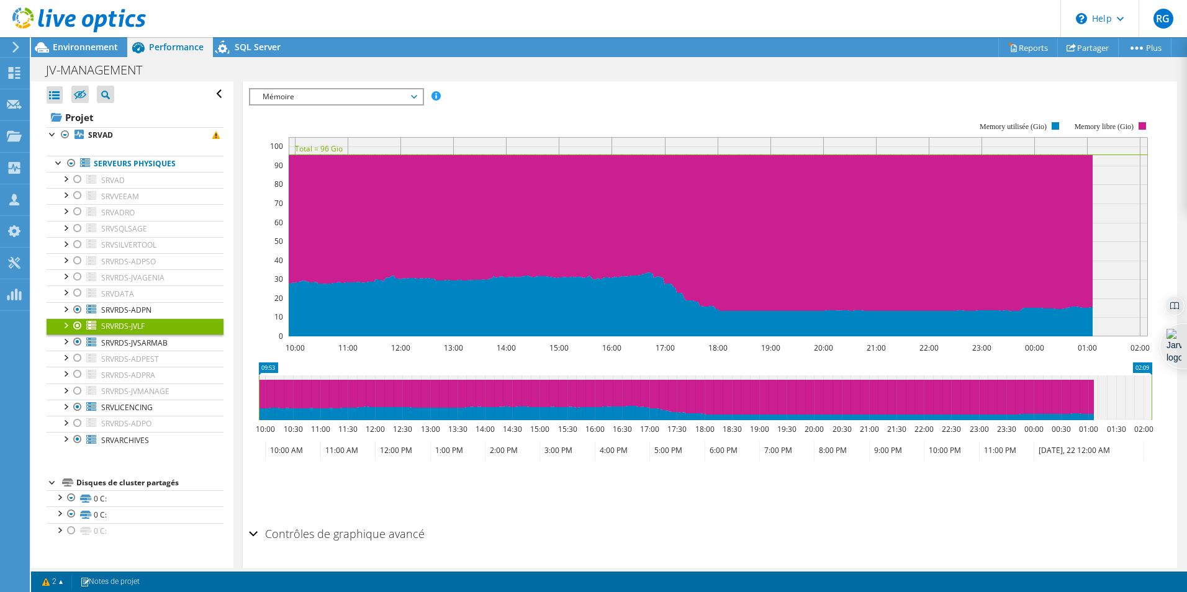
scroll to position [179, 0]
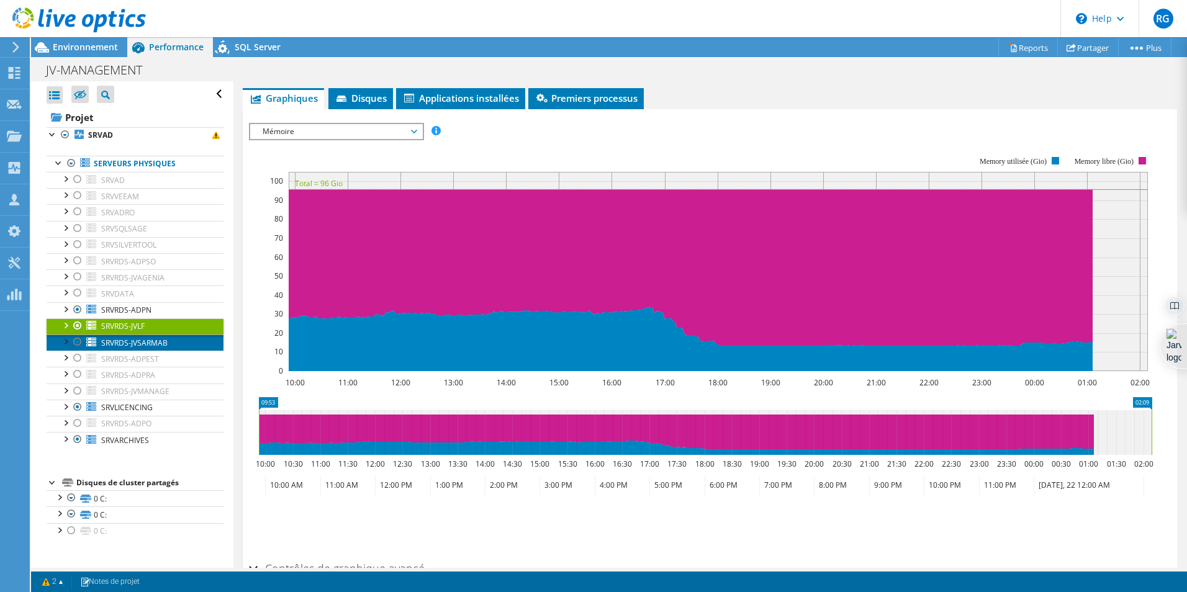
click at [135, 340] on span "SRVRDS-JVSARMAB" at bounding box center [134, 343] width 66 height 11
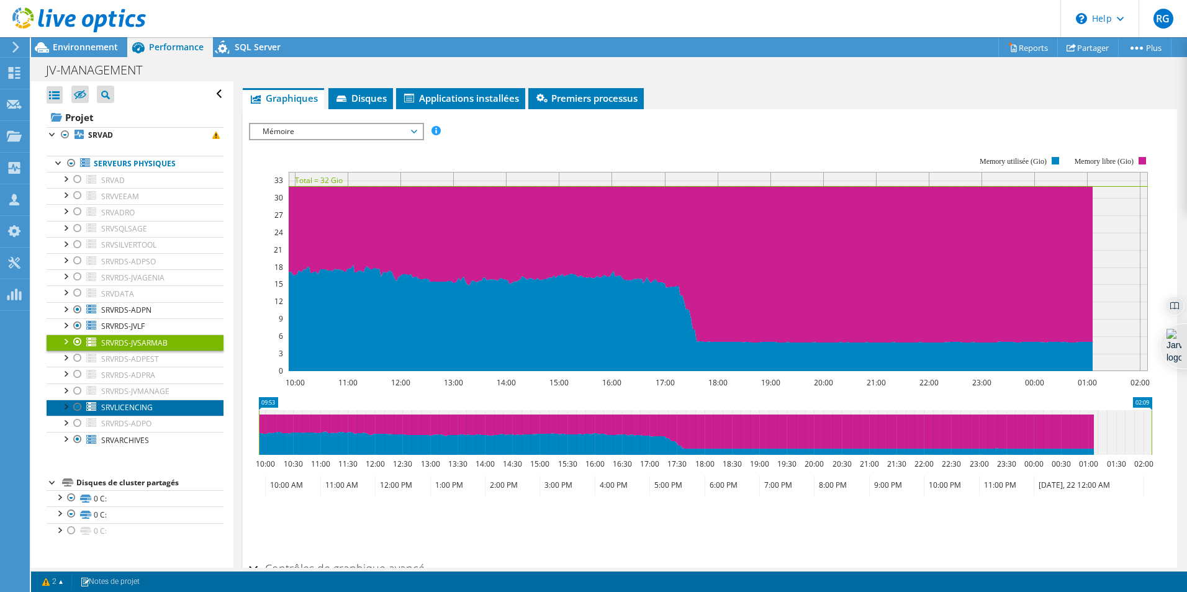
click at [130, 405] on span "SRVLICENCING" at bounding box center [127, 407] width 52 height 11
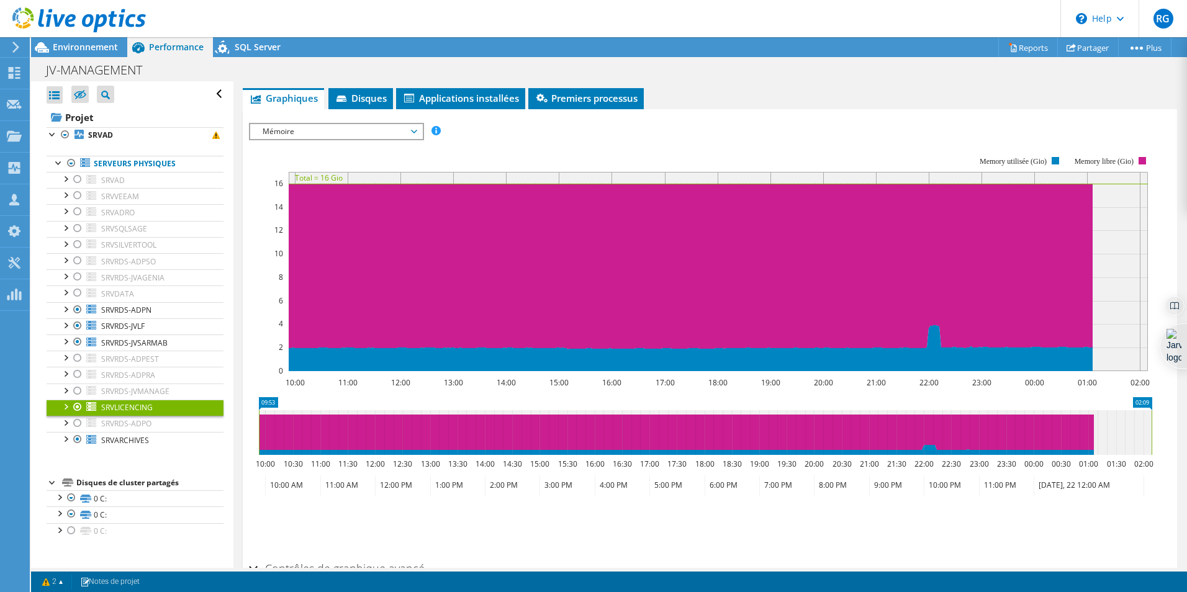
click at [75, 409] on div at bounding box center [77, 407] width 12 height 15
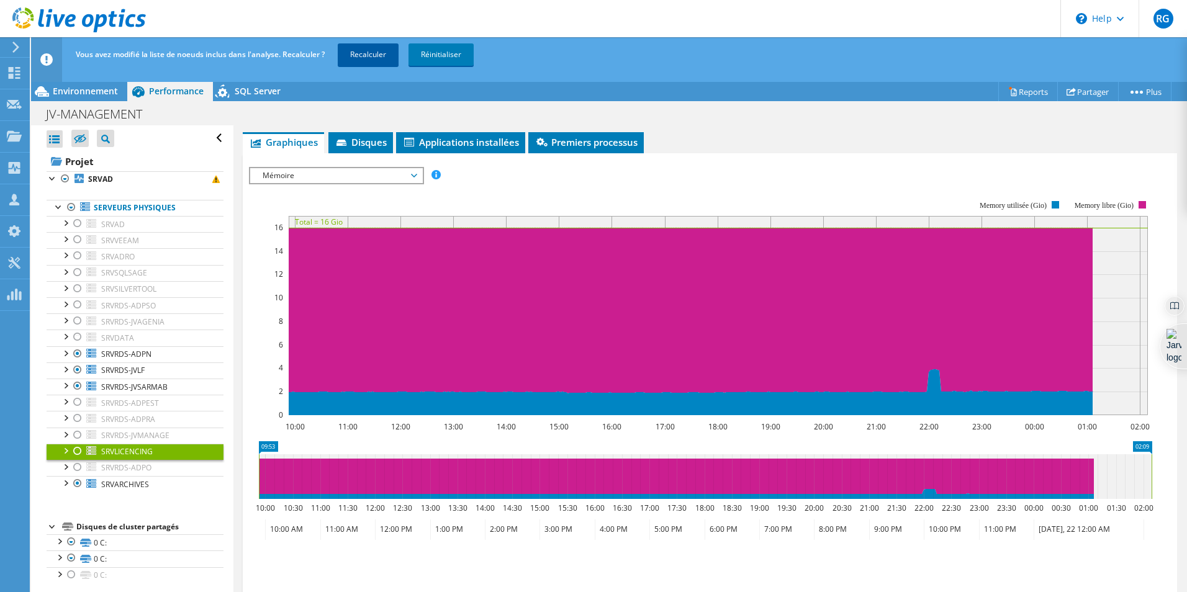
click at [361, 45] on link "Recalculer" at bounding box center [368, 54] width 61 height 22
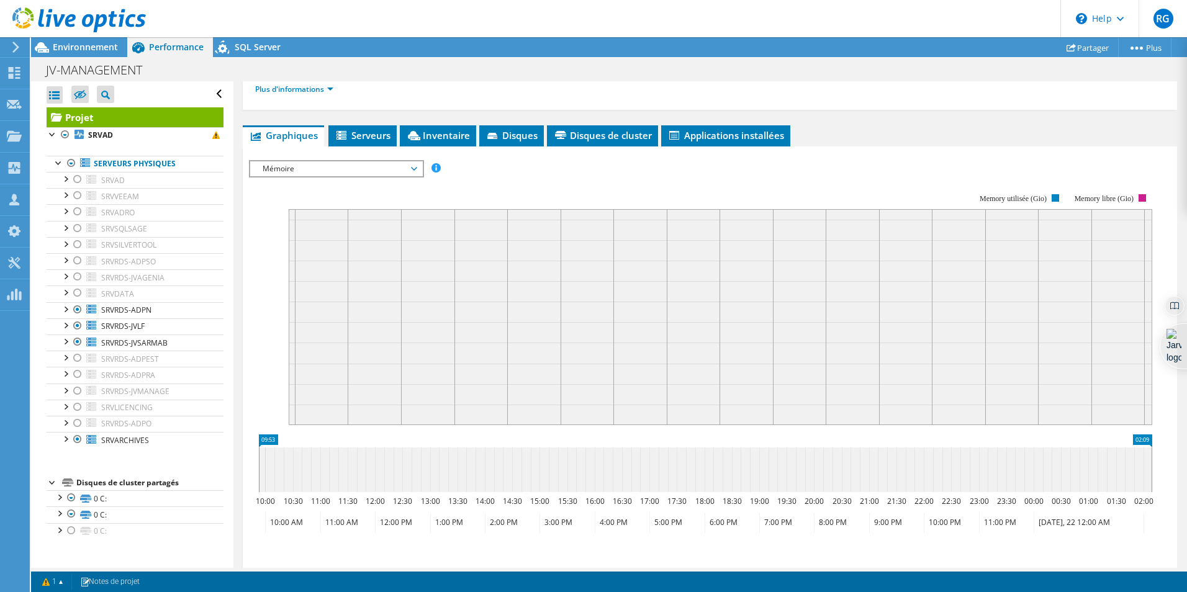
scroll to position [214, 0]
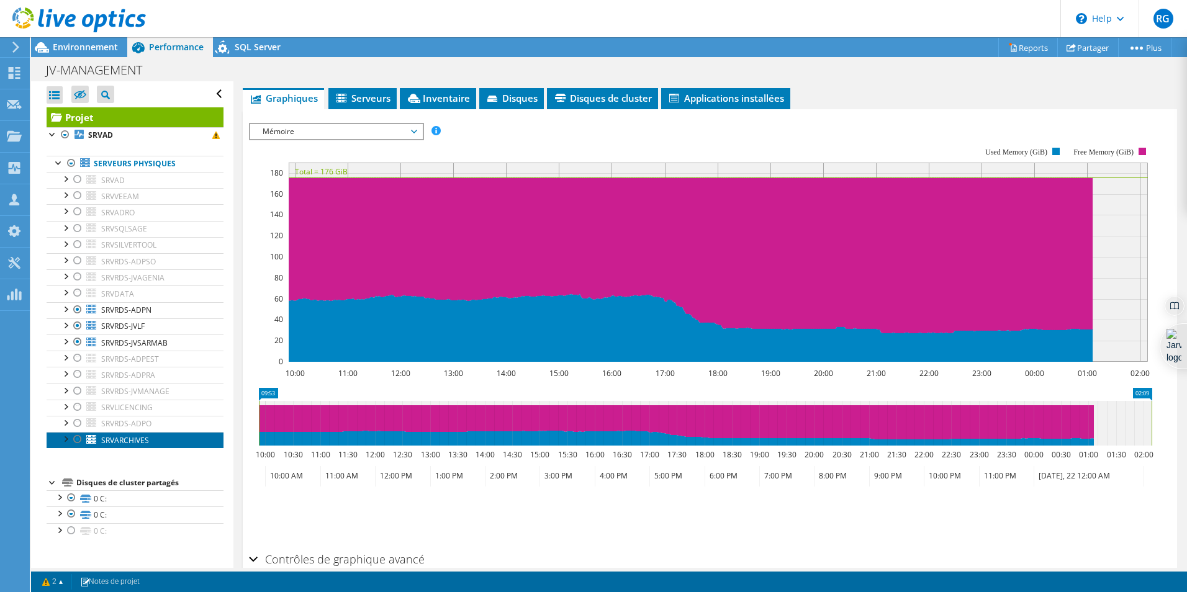
click at [128, 444] on span "SRVARCHIVES" at bounding box center [125, 440] width 48 height 11
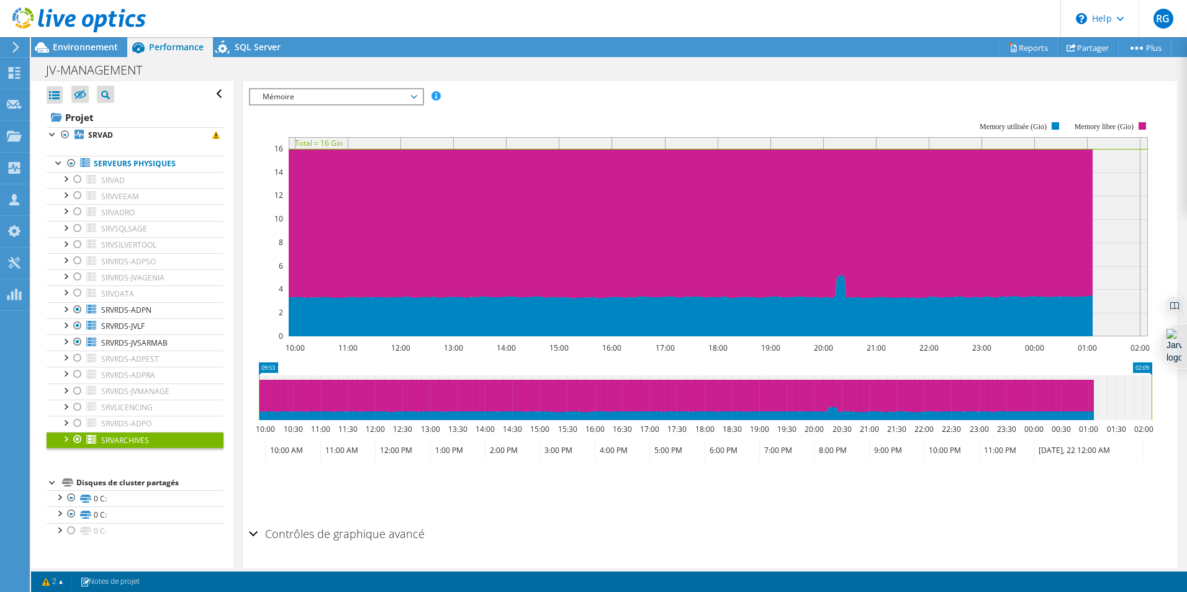
scroll to position [179, 0]
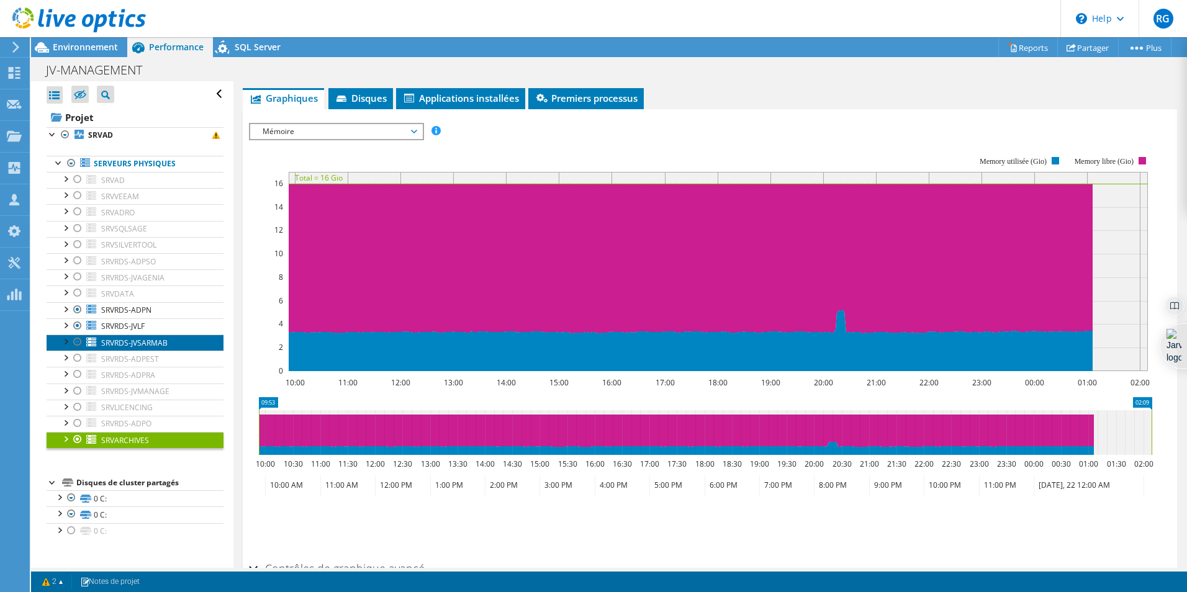
click at [121, 341] on span "SRVRDS-JVSARMAB" at bounding box center [134, 343] width 66 height 11
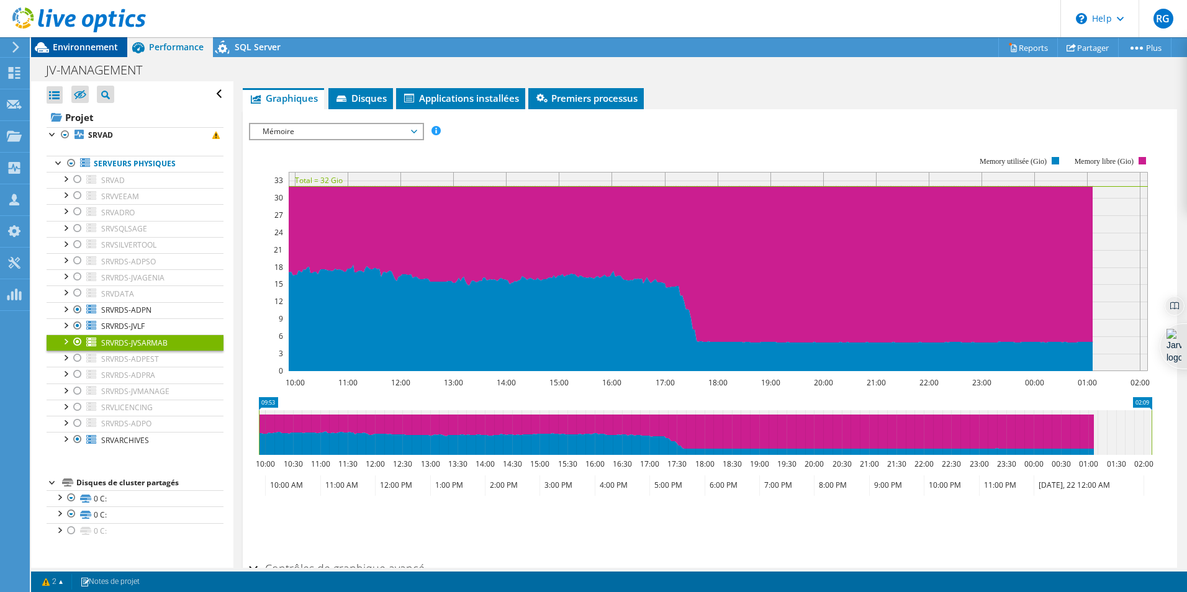
click at [107, 48] on span "Environnement" at bounding box center [85, 47] width 65 height 12
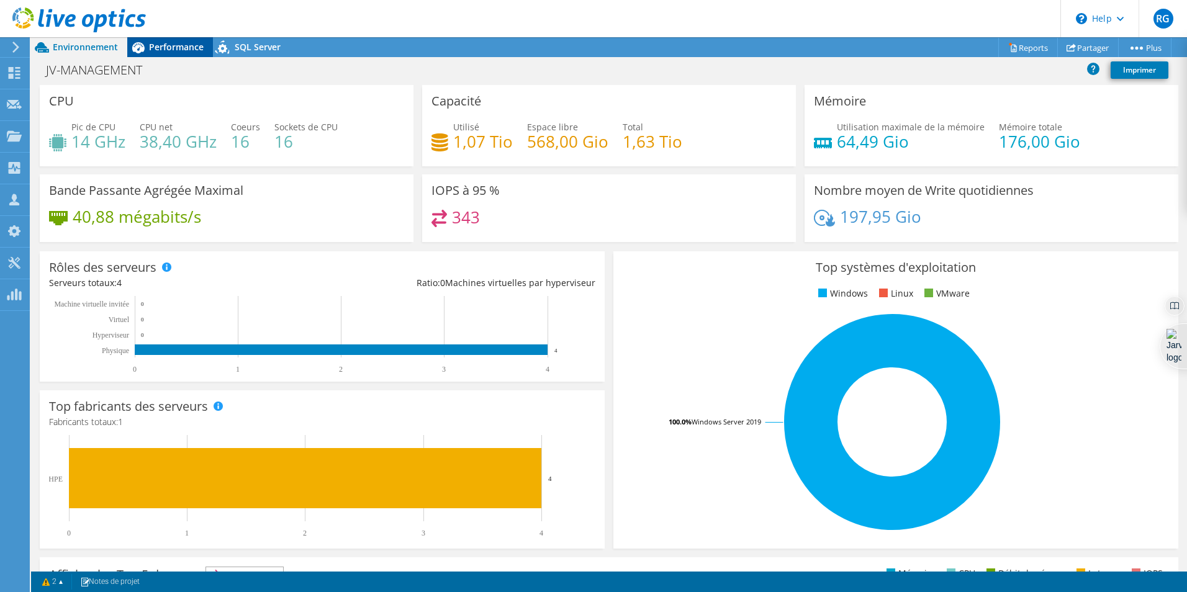
click at [173, 46] on span "Performance" at bounding box center [176, 47] width 55 height 12
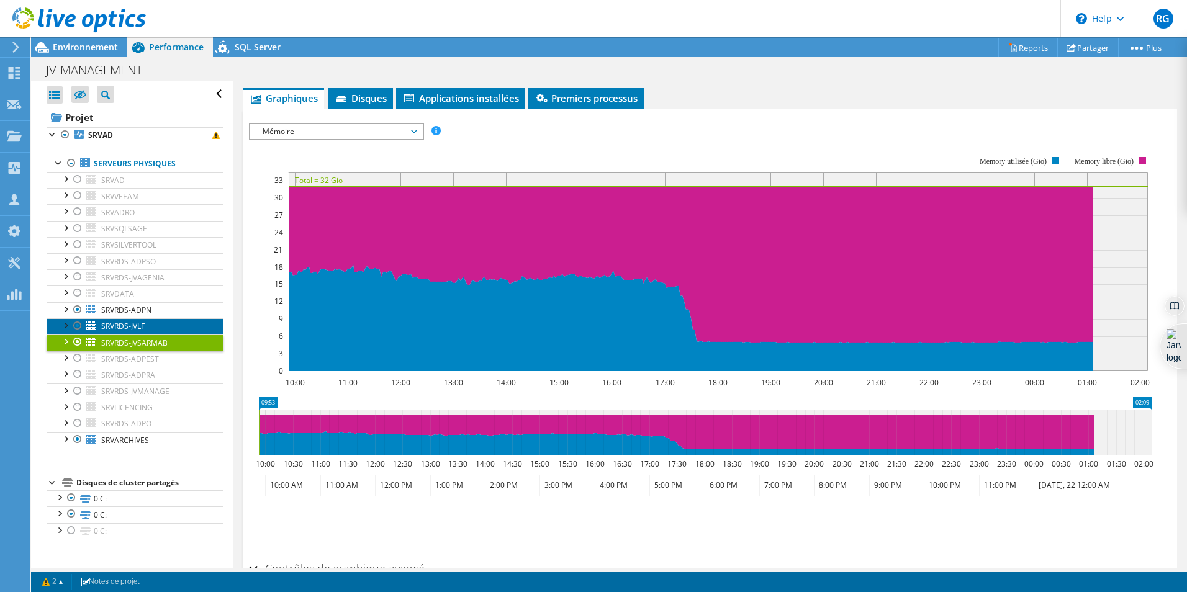
click at [115, 328] on span "SRVRDS-JVLF" at bounding box center [122, 326] width 43 height 11
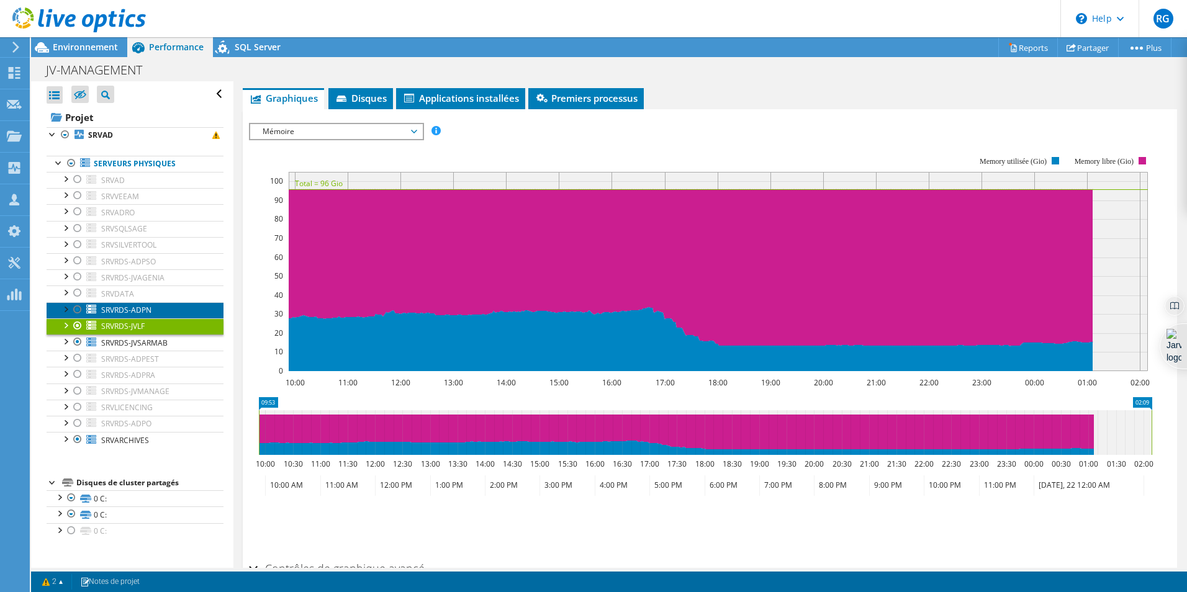
click at [151, 314] on span "SRVRDS-ADPN" at bounding box center [126, 310] width 50 height 11
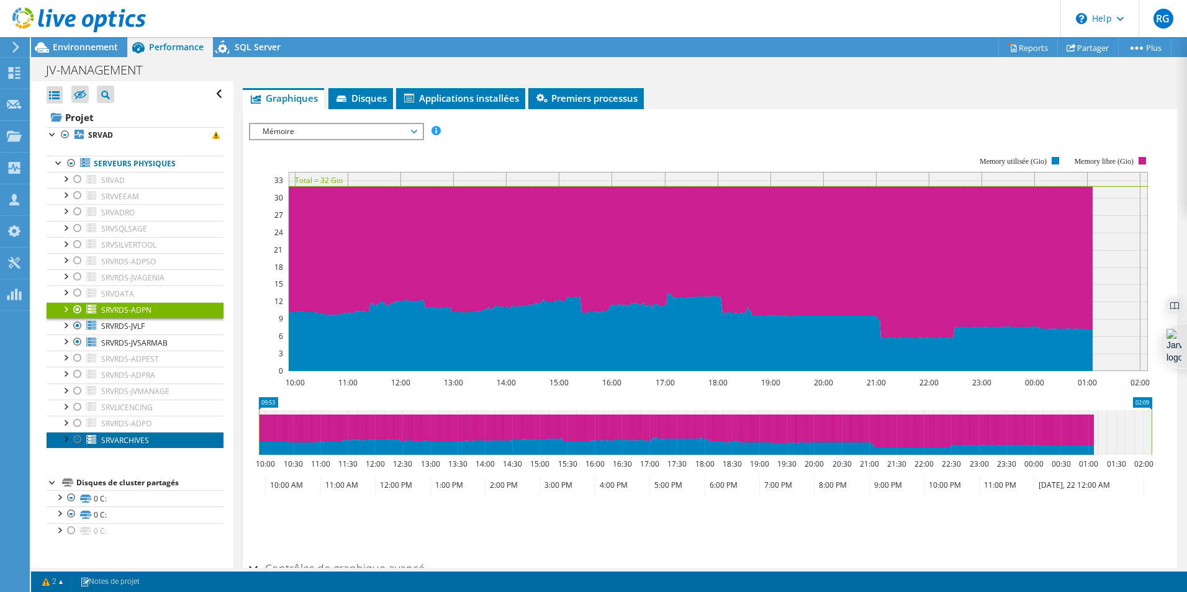
click at [125, 435] on span "SRVARCHIVES" at bounding box center [125, 440] width 48 height 11
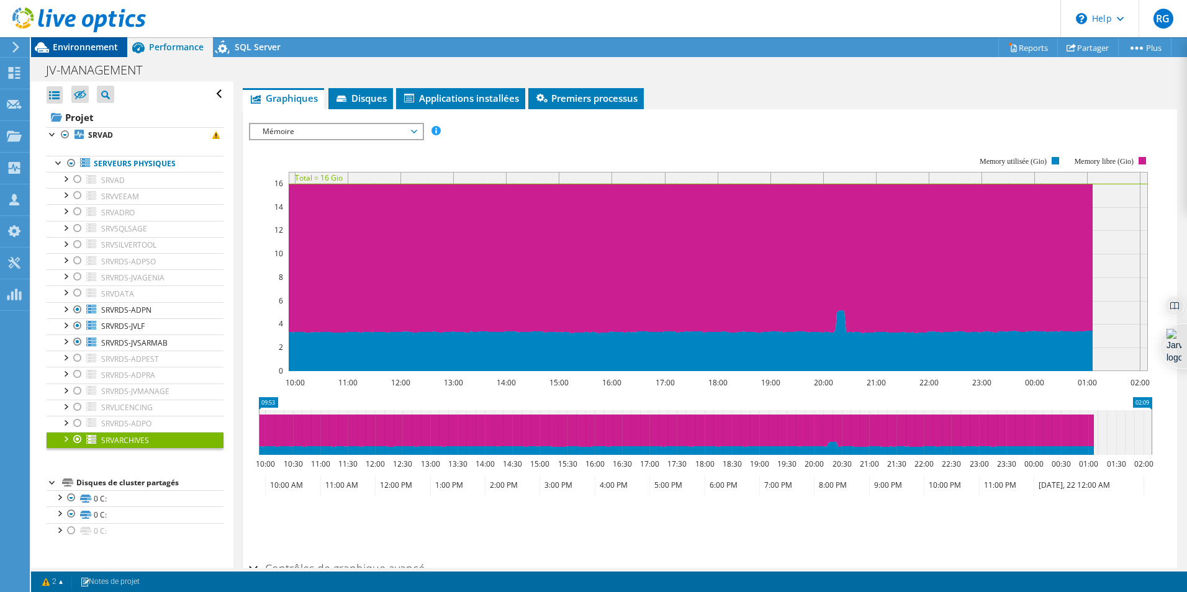
click at [83, 45] on span "Environnement" at bounding box center [85, 47] width 65 height 12
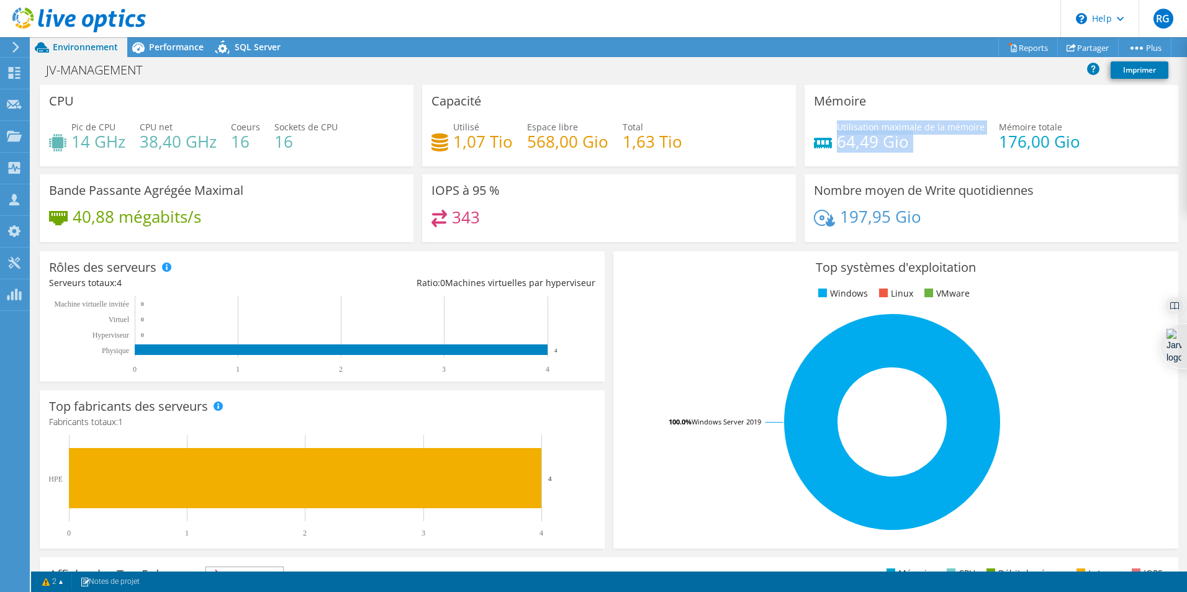
drag, startPoint x: 830, startPoint y: 142, endPoint x: 922, endPoint y: 159, distance: 93.5
click at [922, 159] on div "Utilisation maximale de la mémoire 64,49 Gio Mémoire totale 176,00 Gio" at bounding box center [991, 140] width 355 height 40
click at [900, 86] on div "Mémoire Utilisation maximale de la mémoire 64,49 Gio Mémoire totale 176,00 Gio" at bounding box center [992, 125] width 374 height 81
click at [194, 50] on span "Performance" at bounding box center [176, 47] width 55 height 12
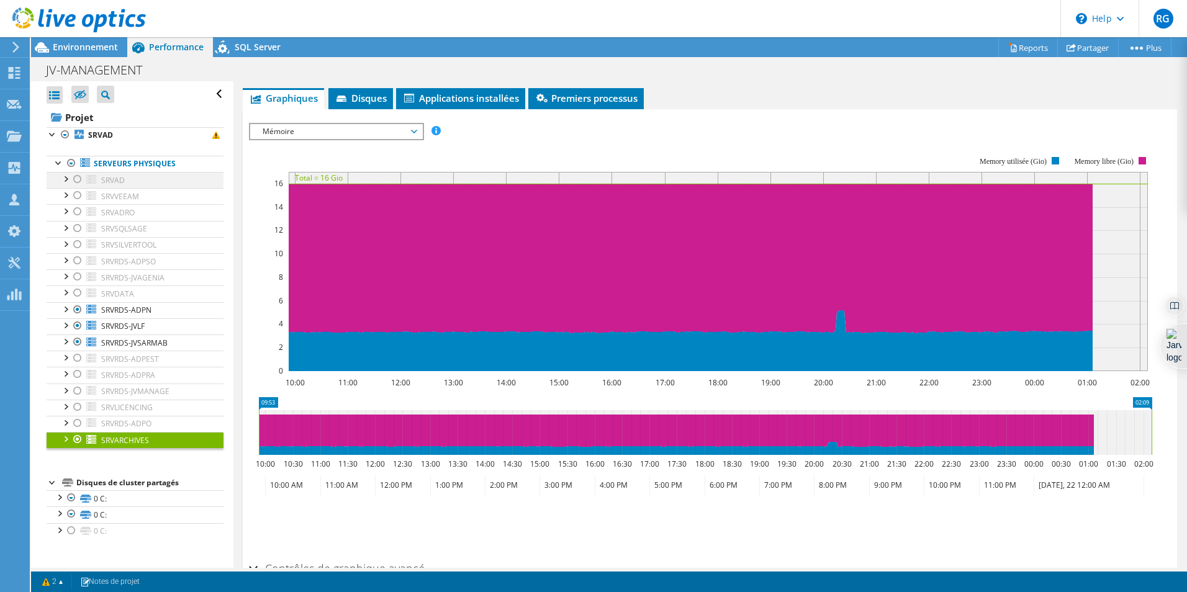
click at [80, 176] on div at bounding box center [77, 179] width 12 height 15
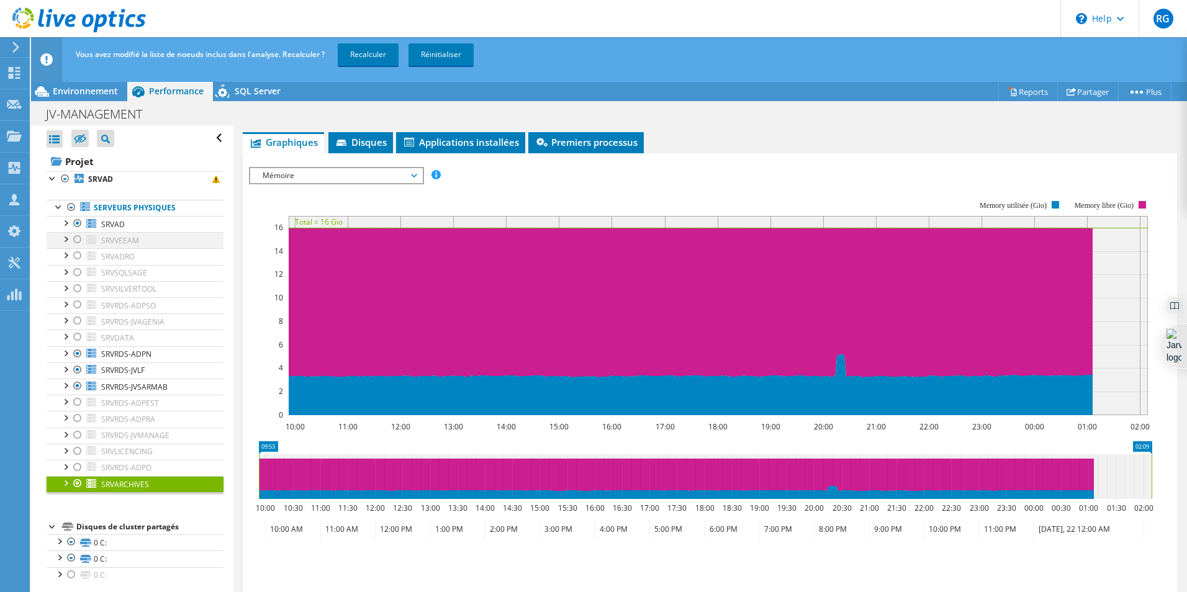
click at [75, 240] on div at bounding box center [77, 239] width 12 height 15
click at [71, 206] on div at bounding box center [71, 207] width 12 height 15
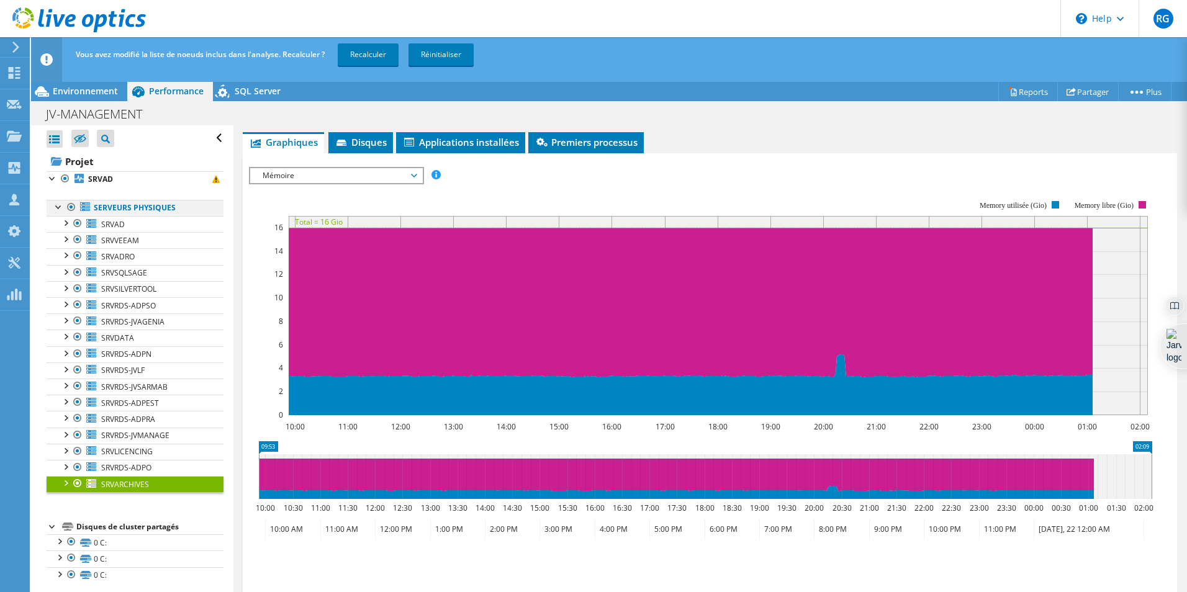
click at [71, 206] on div at bounding box center [71, 207] width 12 height 15
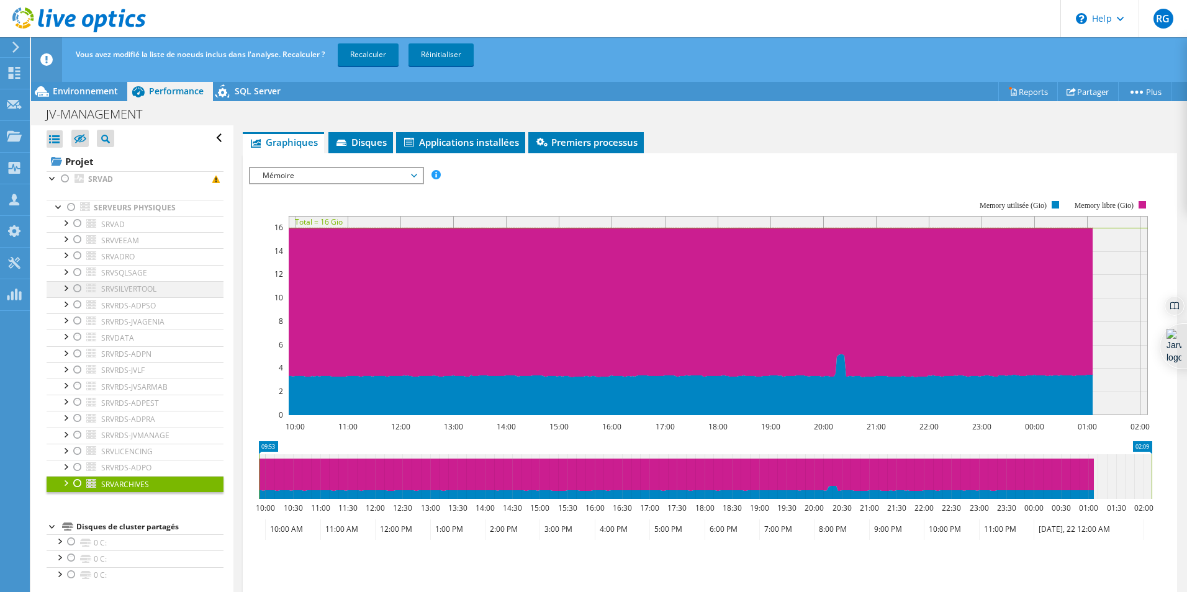
click at [75, 287] on div at bounding box center [77, 288] width 12 height 15
click at [75, 222] on div at bounding box center [77, 223] width 12 height 15
click at [78, 304] on div at bounding box center [77, 304] width 12 height 15
click at [76, 318] on div at bounding box center [77, 321] width 12 height 15
click at [74, 437] on div at bounding box center [77, 435] width 12 height 15
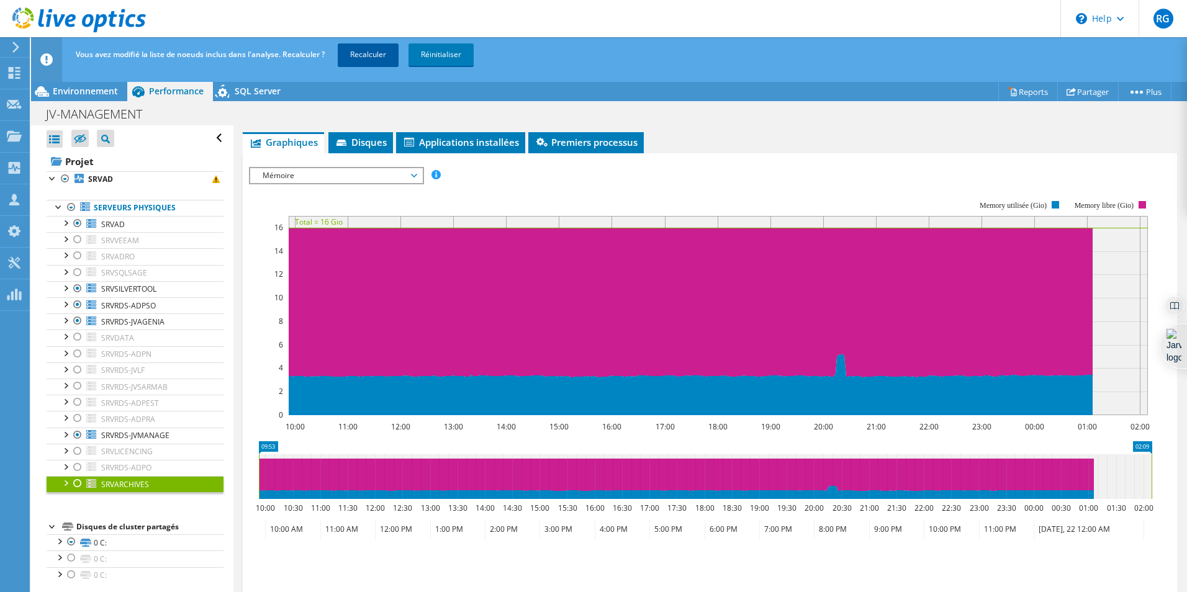
click at [370, 52] on link "Recalculer" at bounding box center [368, 54] width 61 height 22
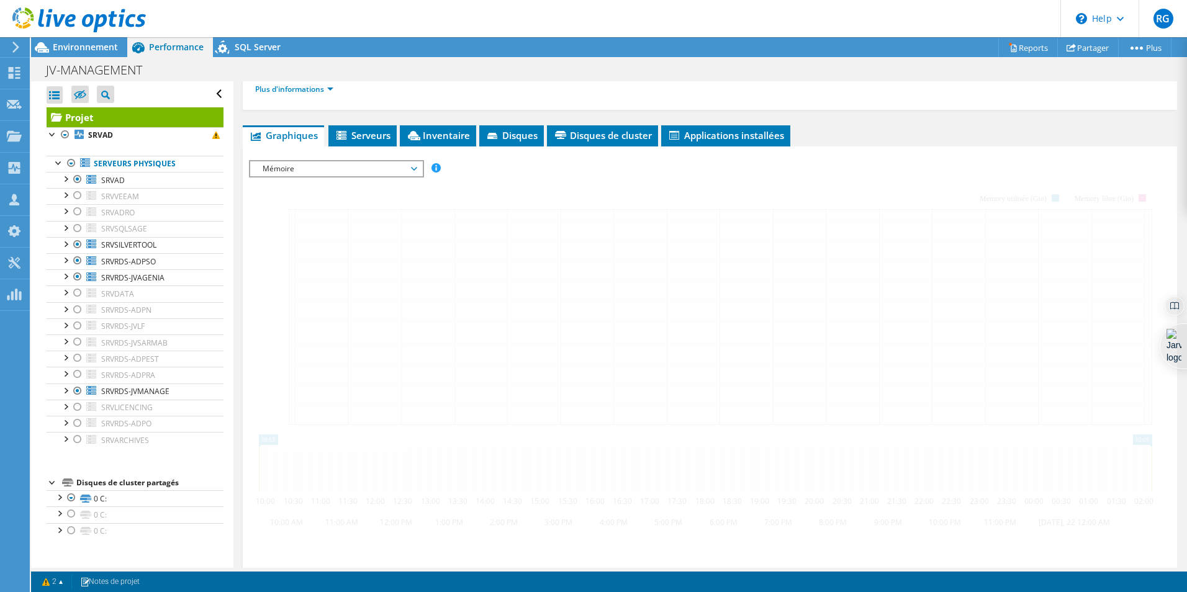
scroll to position [214, 0]
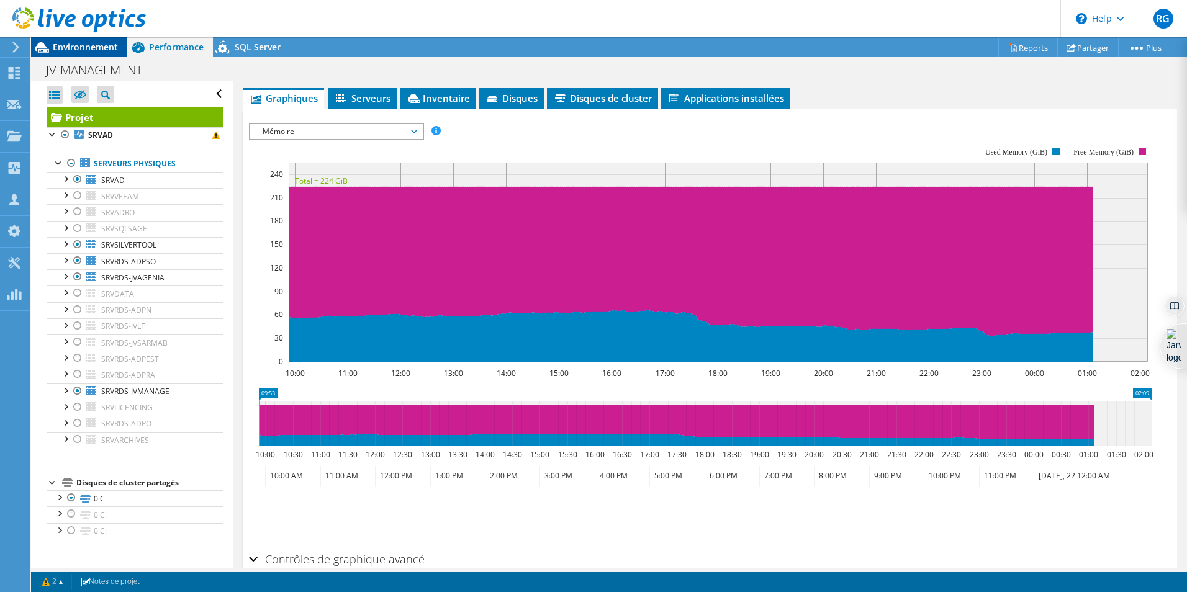
click at [99, 45] on span "Environnement" at bounding box center [85, 47] width 65 height 12
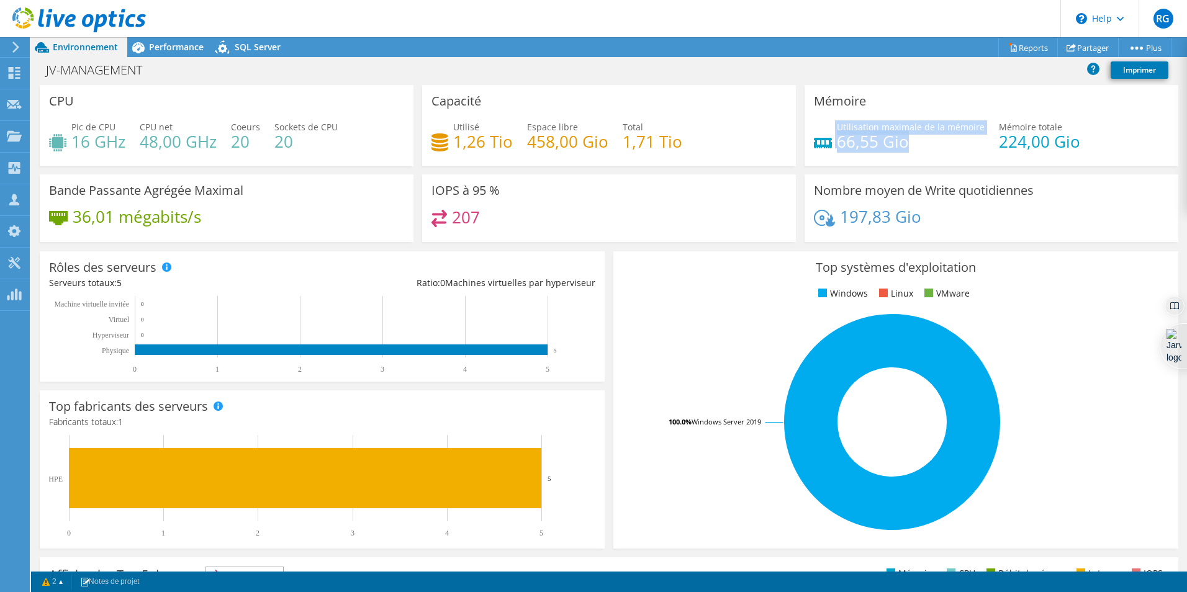
drag, startPoint x: 897, startPoint y: 147, endPoint x: 829, endPoint y: 142, distance: 68.5
click at [829, 142] on div "Utilisation maximale de la mémoire 66,55 Gio" at bounding box center [899, 134] width 171 height 28
click at [180, 47] on span "Performance" at bounding box center [176, 47] width 55 height 12
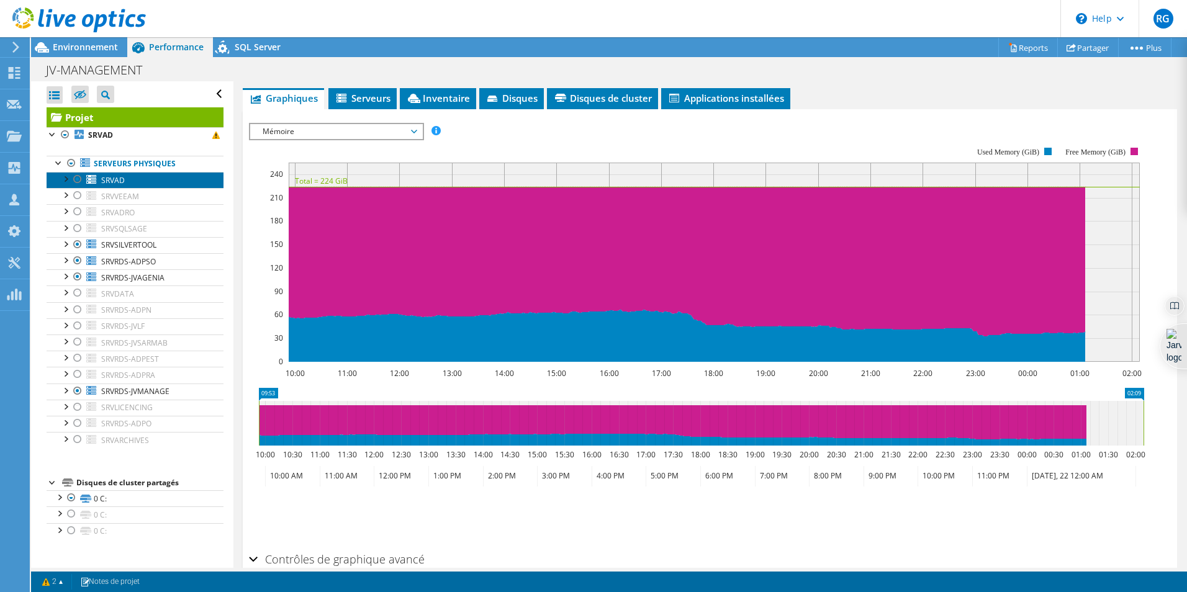
click at [117, 179] on span "SRVAD" at bounding box center [113, 180] width 24 height 11
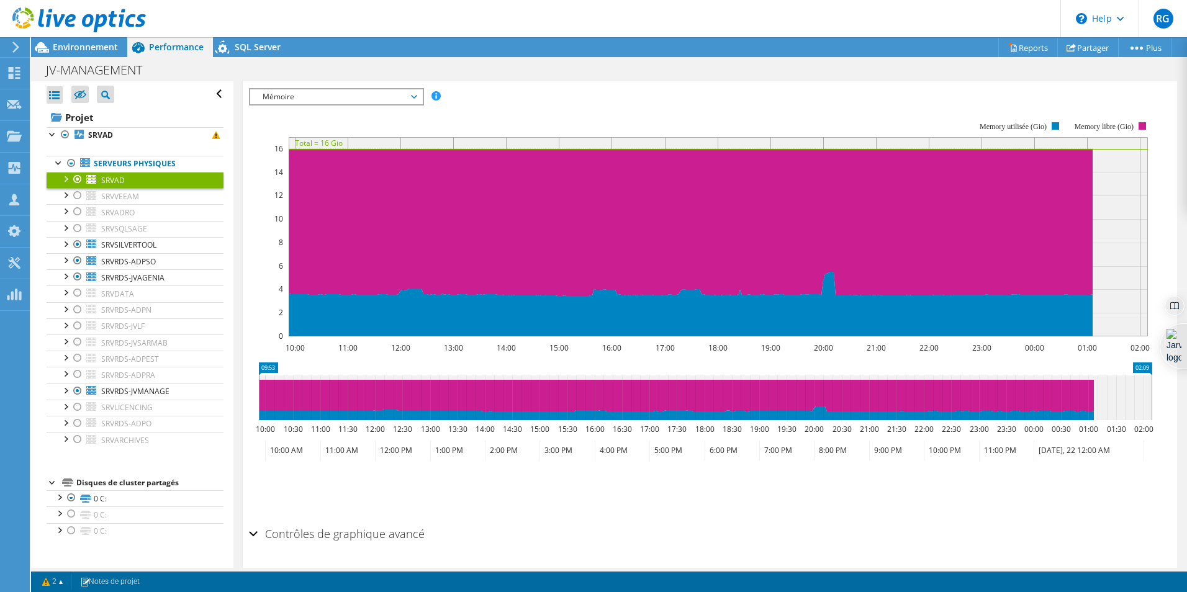
scroll to position [179, 0]
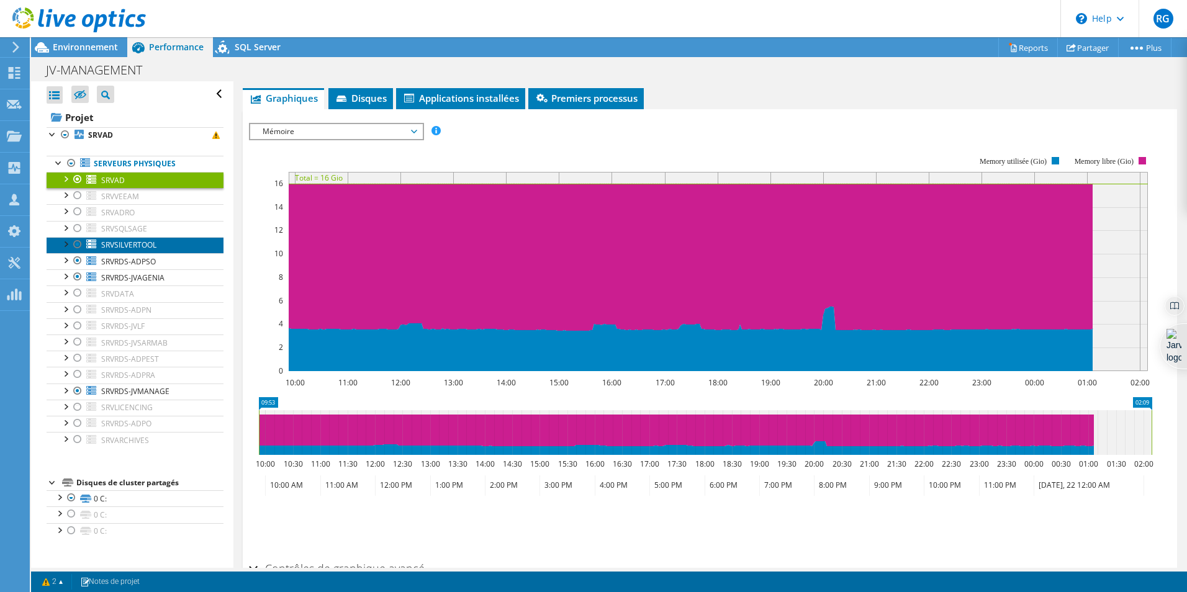
click at [168, 240] on link "SRVSILVERTOOL" at bounding box center [135, 245] width 177 height 16
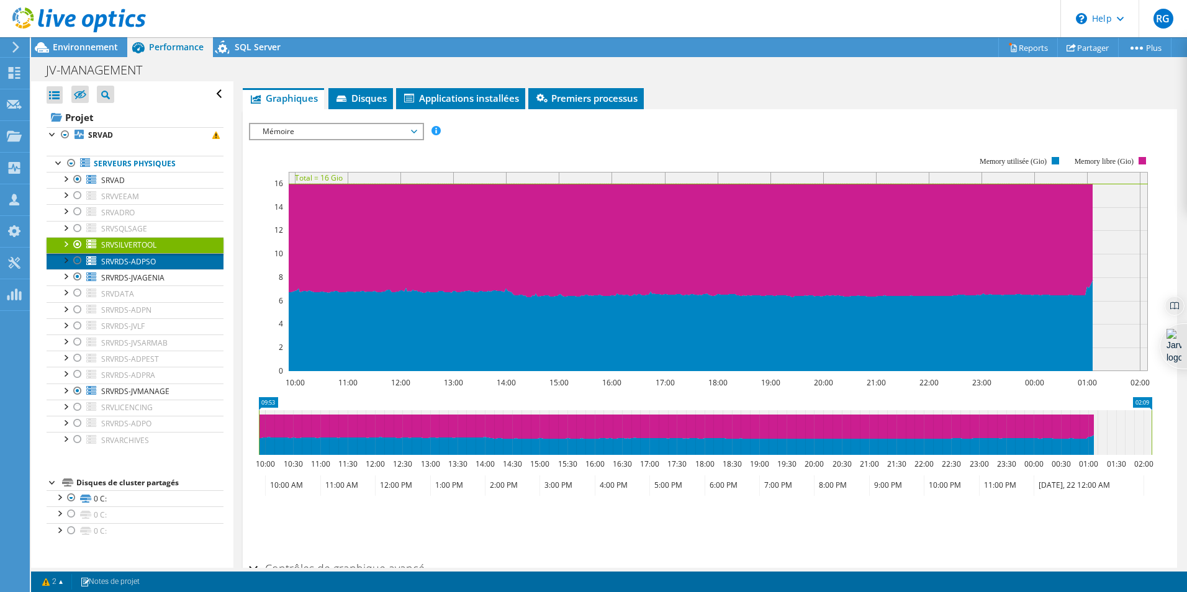
click at [123, 260] on span "SRVRDS-ADPSO" at bounding box center [128, 261] width 55 height 11
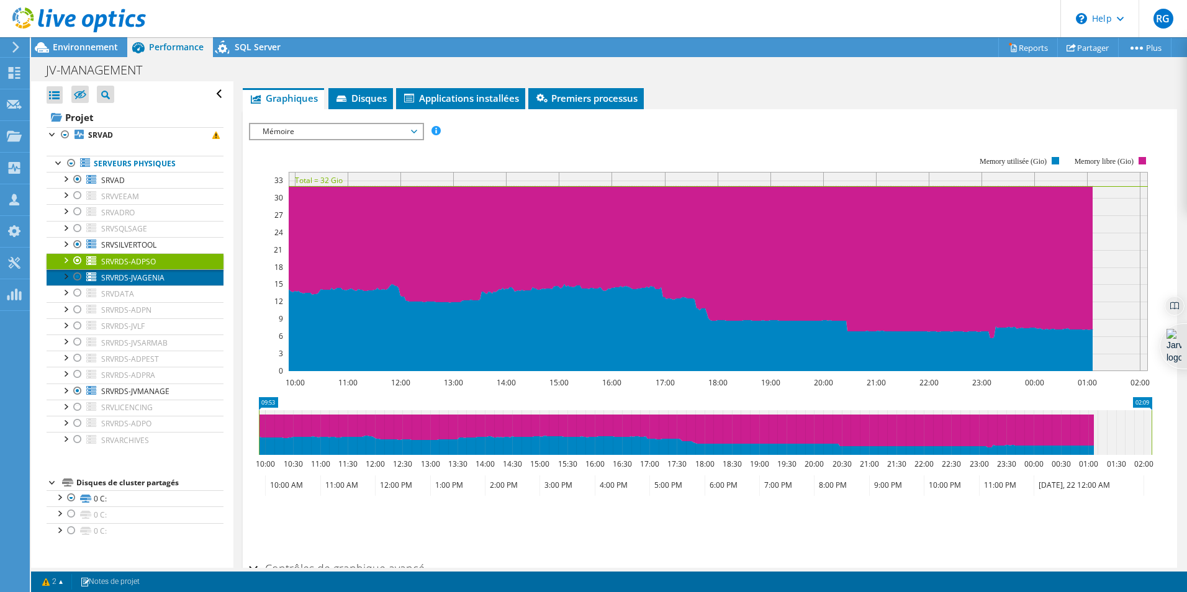
click at [173, 281] on link "SRVRDS-JVAGENIA" at bounding box center [135, 278] width 177 height 16
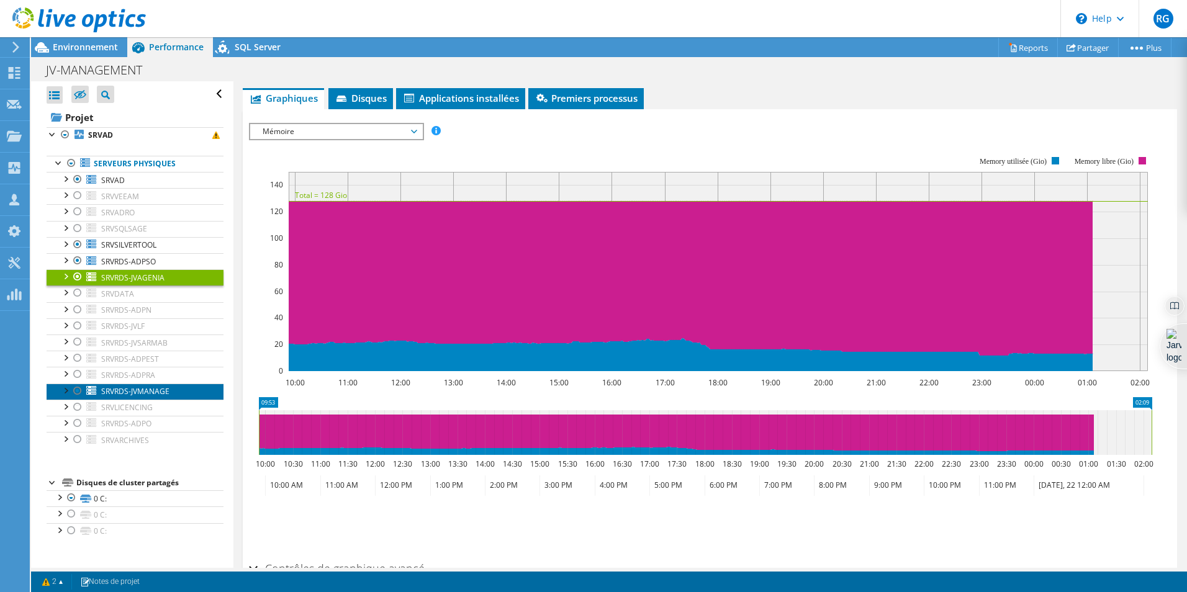
click at [166, 391] on span "SRVRDS-JVMANAGE" at bounding box center [135, 391] width 68 height 11
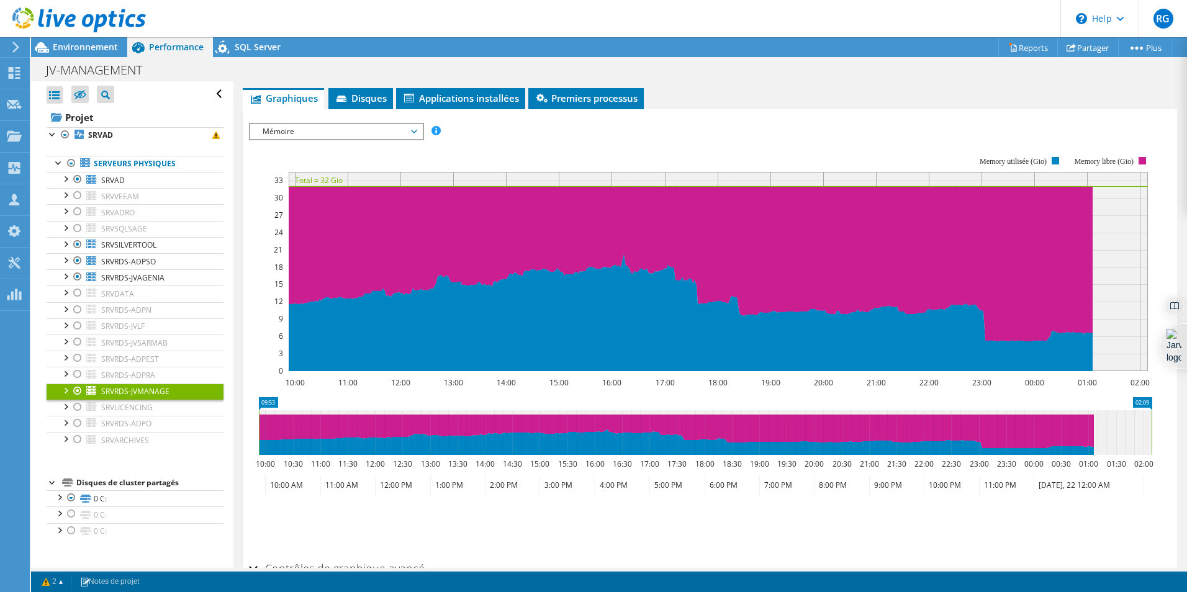
click at [78, 390] on div at bounding box center [77, 391] width 12 height 15
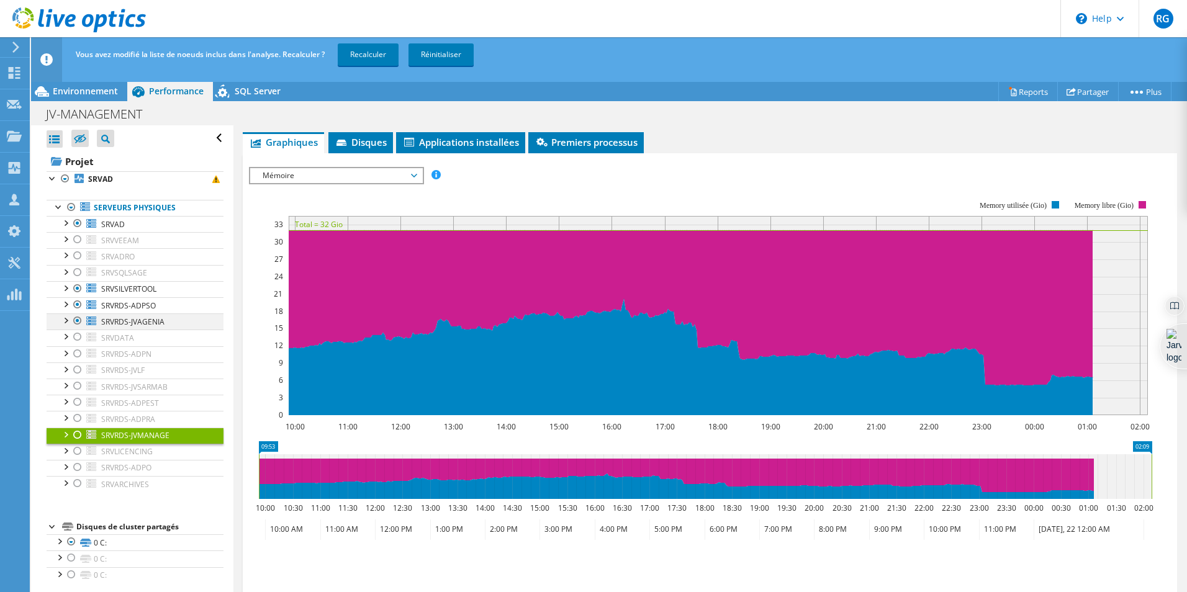
click at [76, 314] on div at bounding box center [77, 321] width 12 height 15
click at [73, 306] on div at bounding box center [77, 304] width 12 height 15
click at [76, 292] on div at bounding box center [77, 288] width 12 height 15
